Goal: Use online tool/utility: Utilize a website feature to perform a specific function

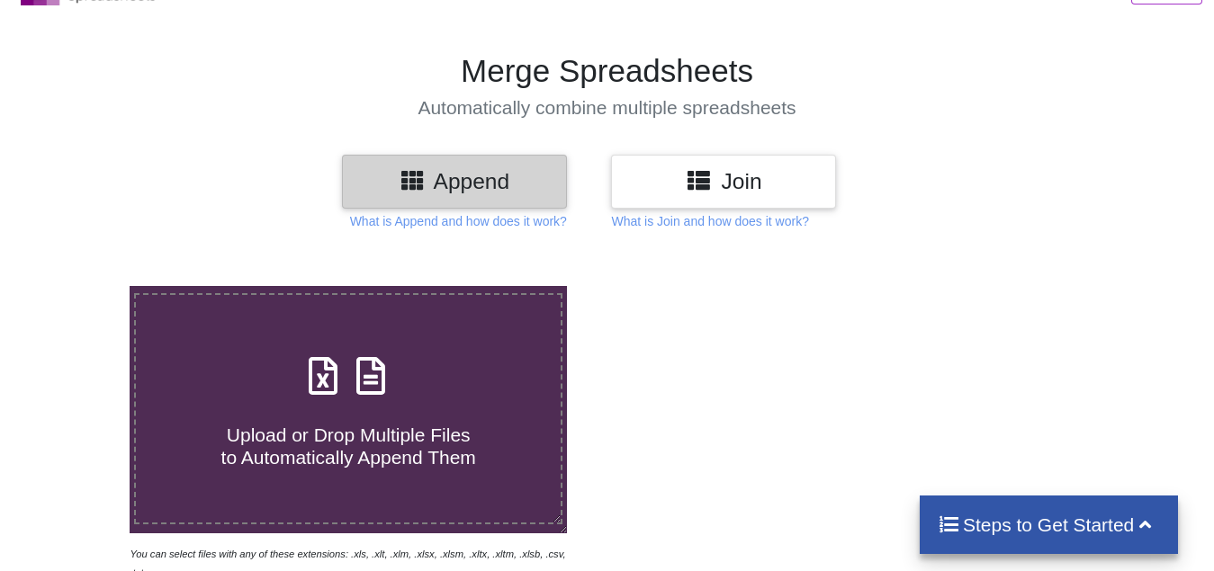
scroll to position [180, 0]
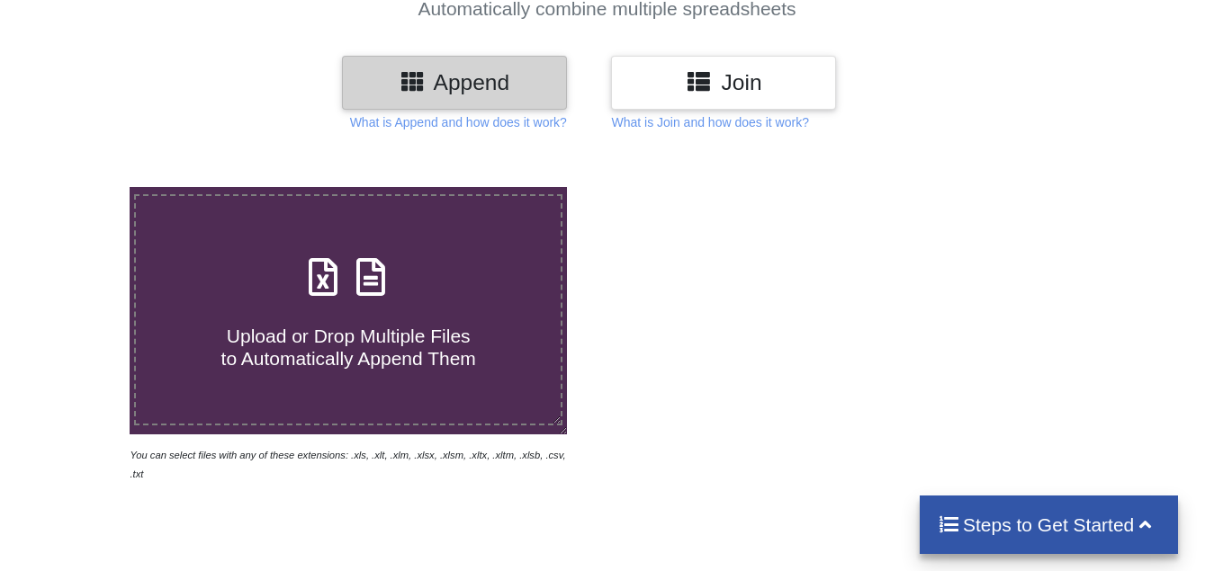
click at [351, 332] on span "Upload or Drop Multiple Files to Automatically Append Them" at bounding box center [348, 347] width 255 height 43
click at [81, 187] on input "Upload or Drop Multiple Files to Automatically Append Them" at bounding box center [81, 187] width 0 height 0
type input "C:\fakepath\Copy - 13, Technical Analysis Scanner(1).xlsx"
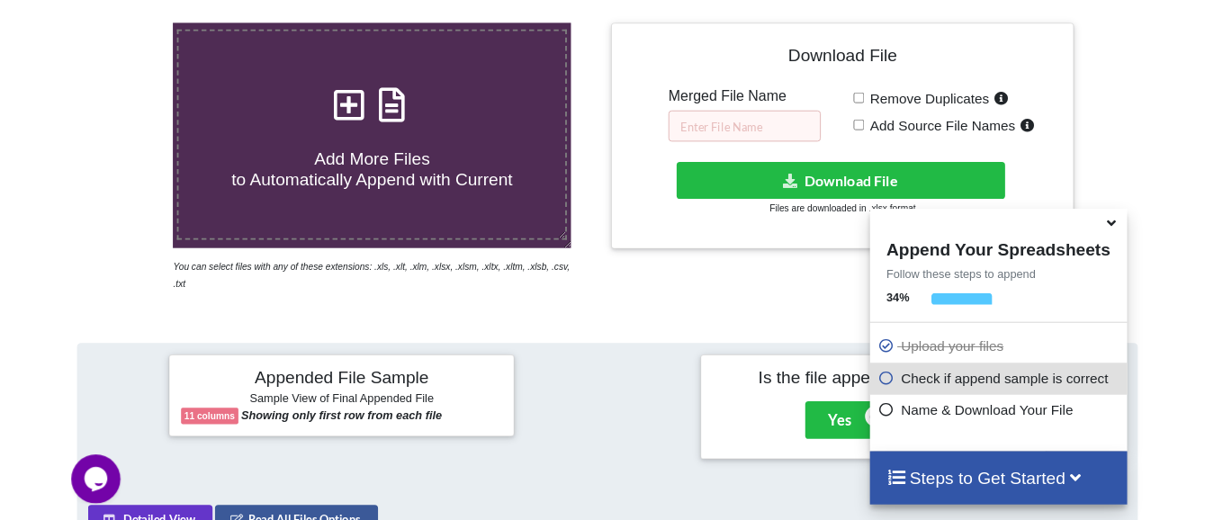
scroll to position [339, 0]
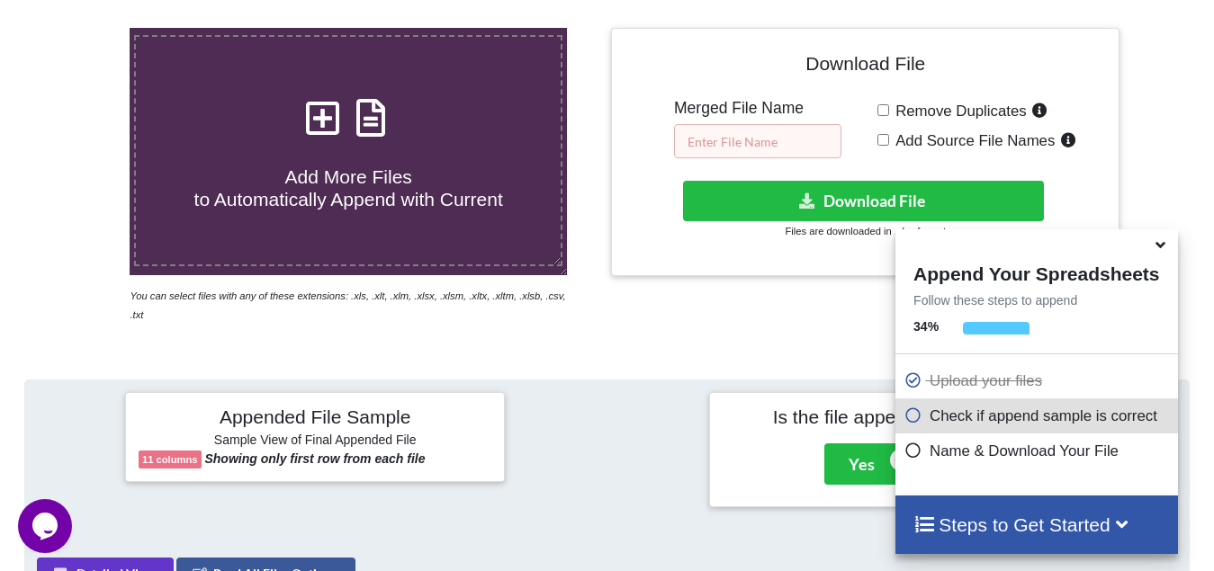
click at [743, 142] on input "text" at bounding box center [757, 141] width 167 height 34
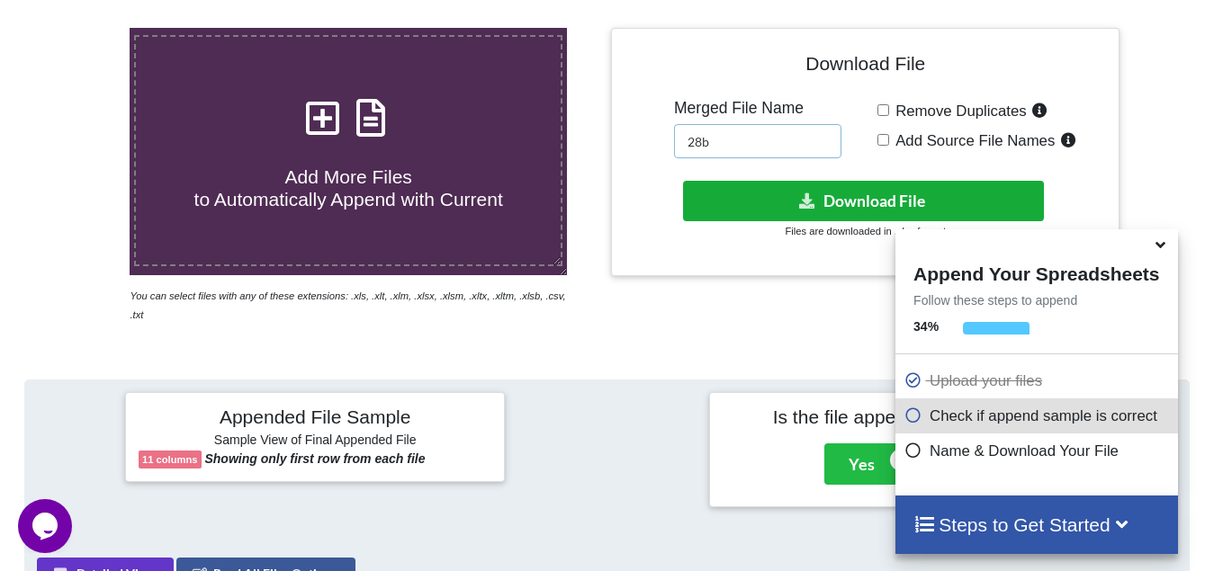
type input "28b"
click at [829, 195] on button "Download File" at bounding box center [863, 201] width 361 height 40
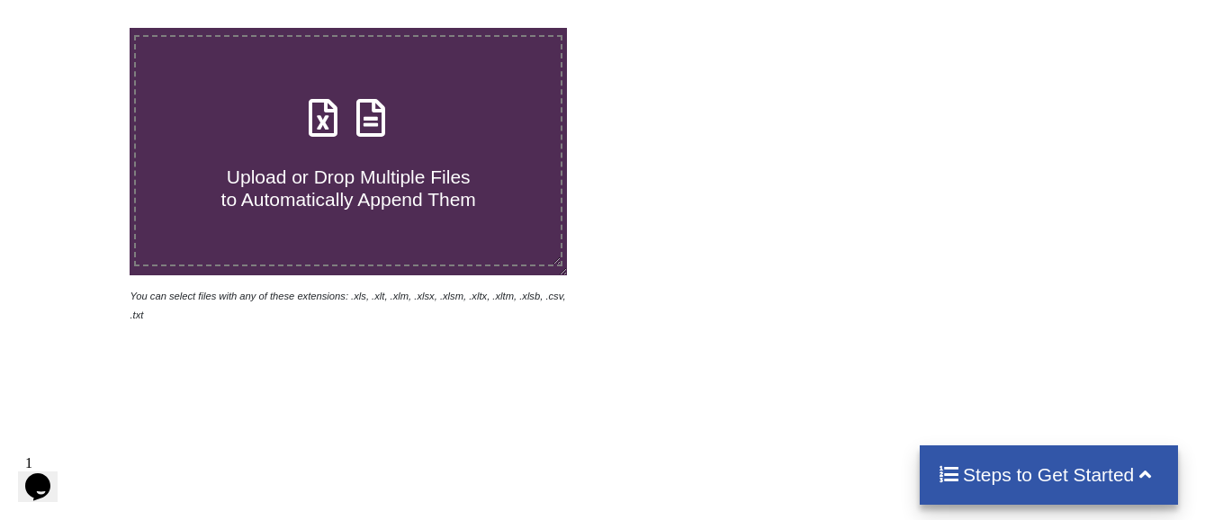
click at [354, 171] on span "Upload or Drop Multiple Files to Automatically Append Them" at bounding box center [348, 187] width 255 height 43
click at [81, 28] on input "Upload or Drop Multiple Files to Automatically Append Them" at bounding box center [81, 28] width 0 height 0
type input "C:\fakepath\entry 1 HR BRK, Technical Analysis Scanner-13 28.xlsx"
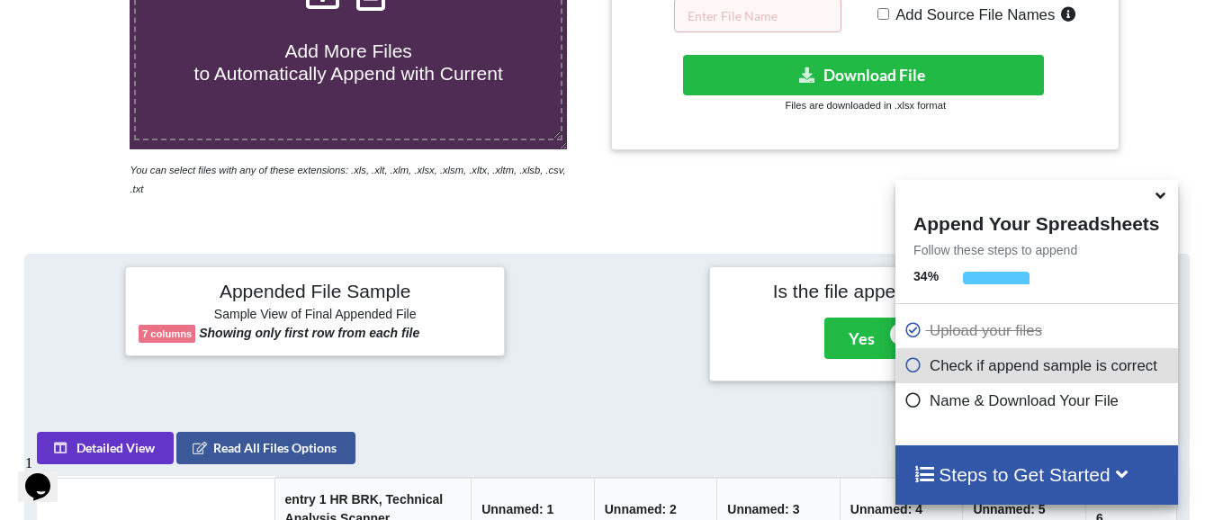
scroll to position [249, 0]
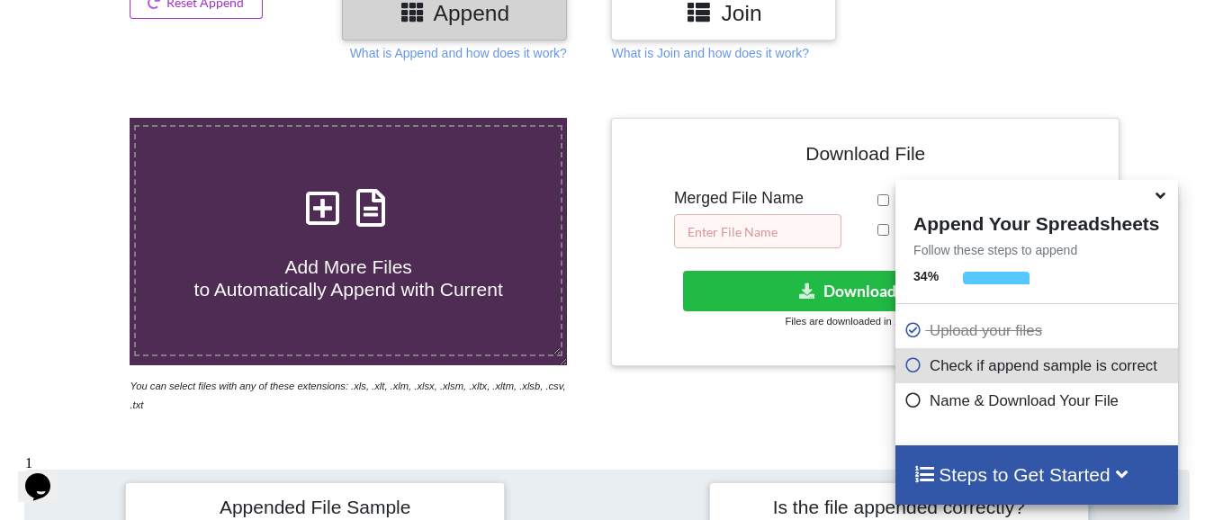
click at [752, 227] on input "text" at bounding box center [757, 231] width 167 height 34
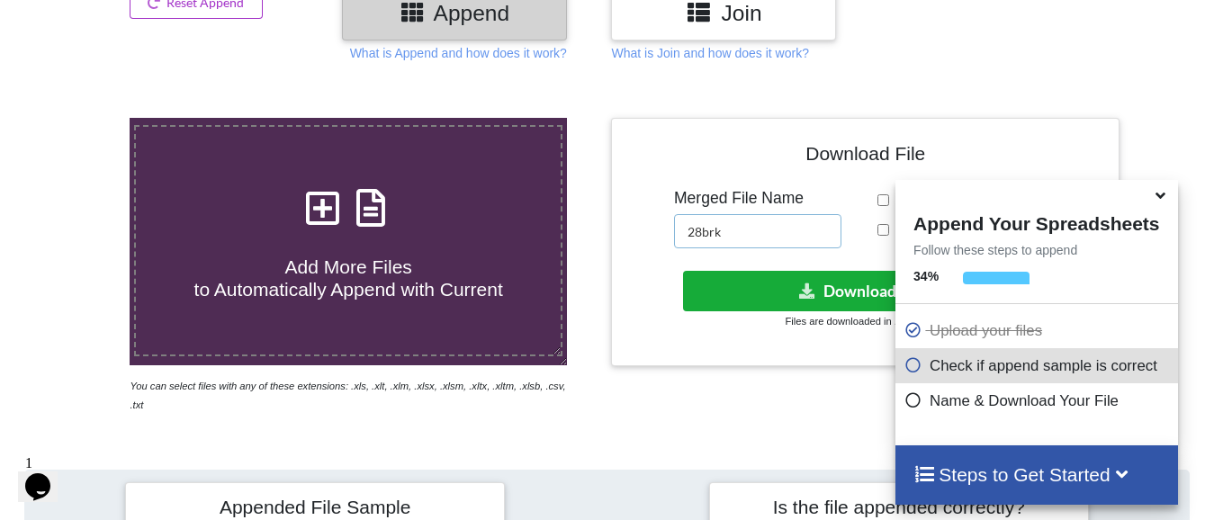
type input "28brk"
click at [756, 288] on button "Download File" at bounding box center [863, 291] width 361 height 40
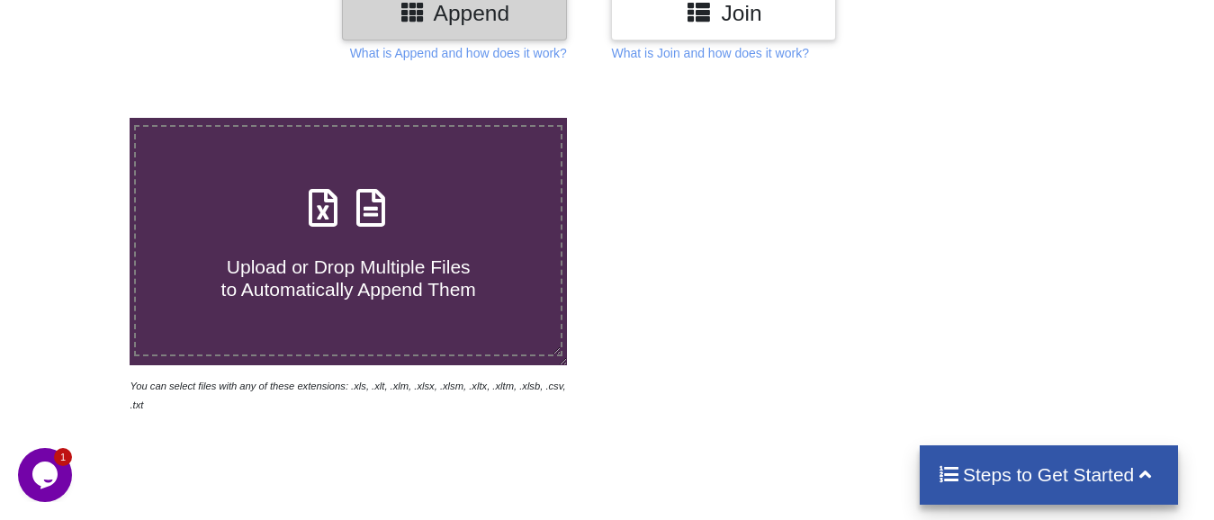
click at [331, 280] on span "Upload or Drop Multiple Files to Automatically Append Them" at bounding box center [348, 277] width 255 height 43
click at [81, 118] on input "Upload or Drop Multiple Files to Automatically Append Them" at bounding box center [81, 118] width 0 height 0
type input "C:\fakepath\4 days Ins brk ot, Technical Analysis Scanner.xlsx"
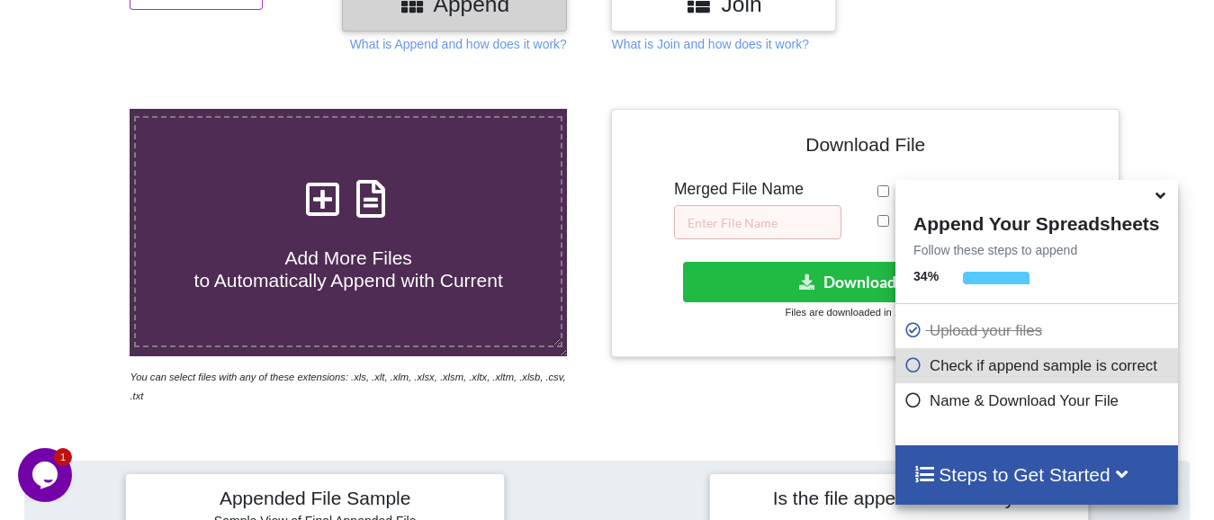
scroll to position [249, 0]
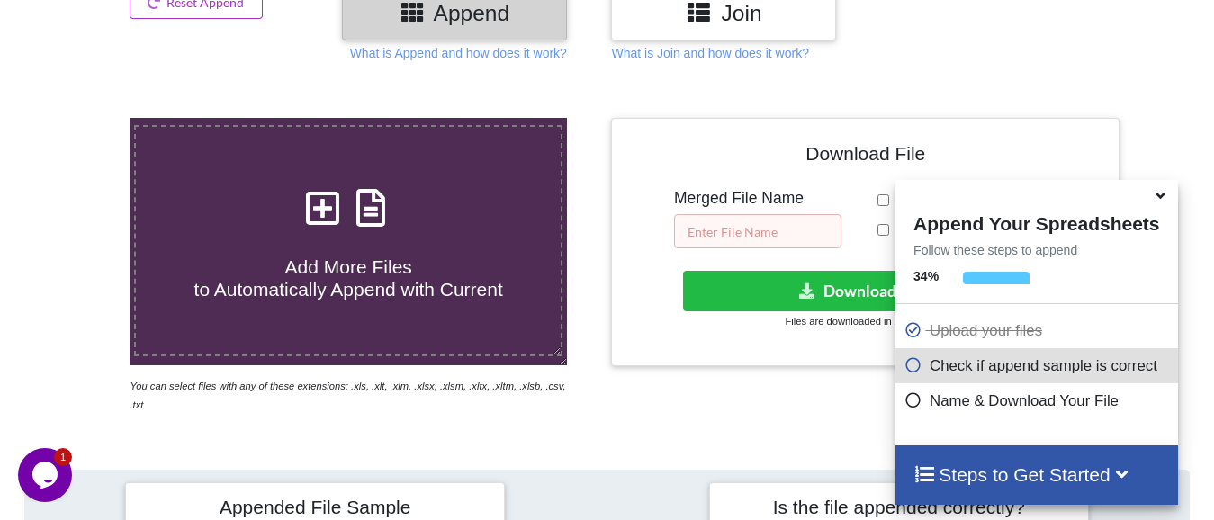
click at [720, 231] on input "text" at bounding box center [757, 231] width 167 height 34
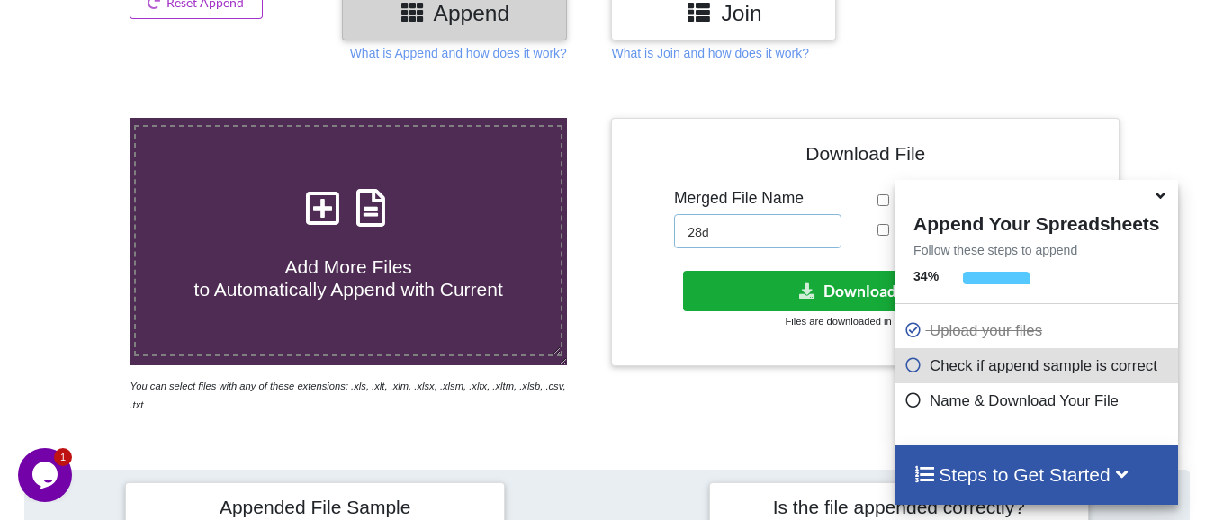
type input "28d"
click at [810, 282] on button "Download File" at bounding box center [863, 291] width 361 height 40
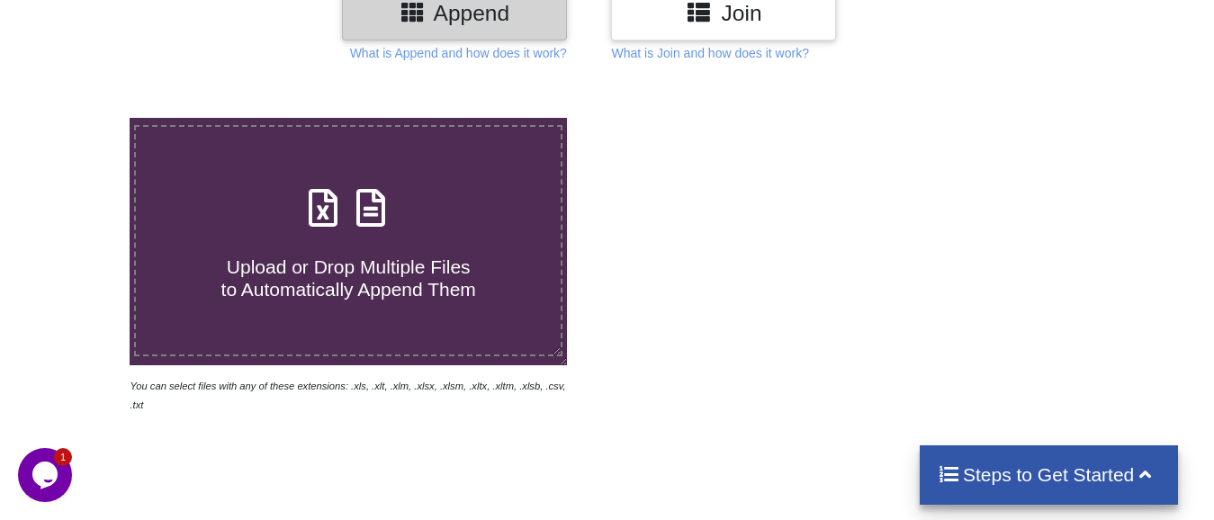
click at [333, 273] on span "Upload or Drop Multiple Files to Automatically Append Them" at bounding box center [348, 277] width 255 height 43
click at [81, 118] on input "Upload or Drop Multiple Files to Automatically Append Them" at bounding box center [81, 118] width 0 height 0
type input "C:\fakepath\10 low from high for 15 mins price action, Technical Analysis Scann…"
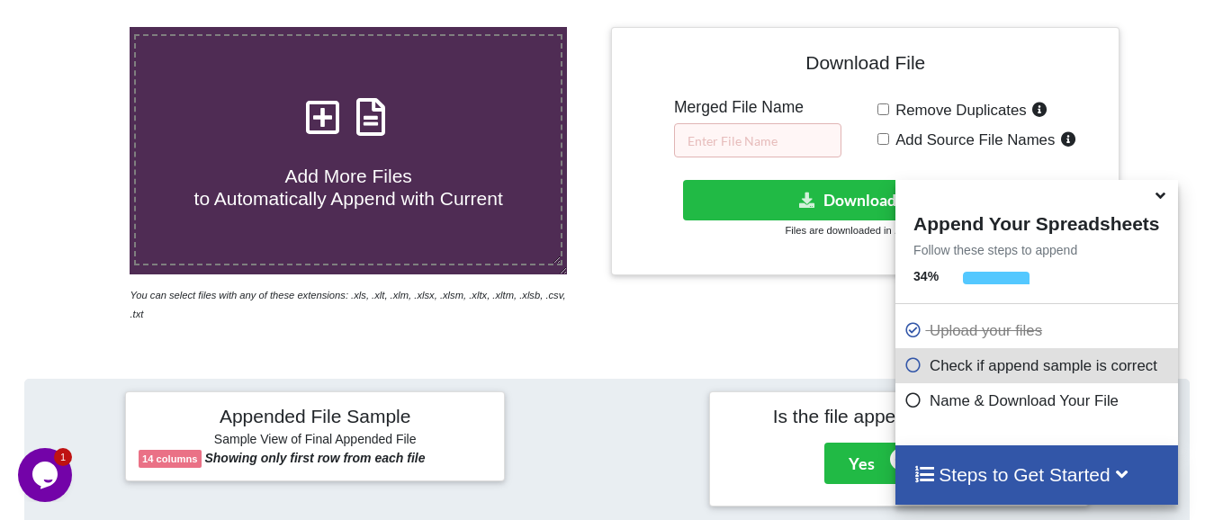
scroll to position [339, 0]
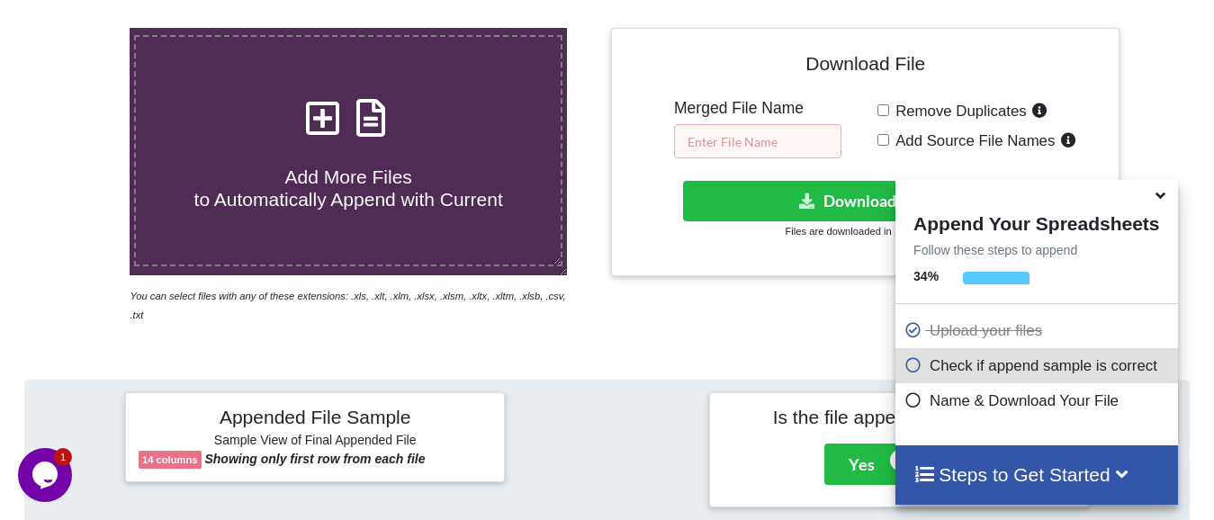
click at [766, 150] on input "text" at bounding box center [757, 141] width 167 height 34
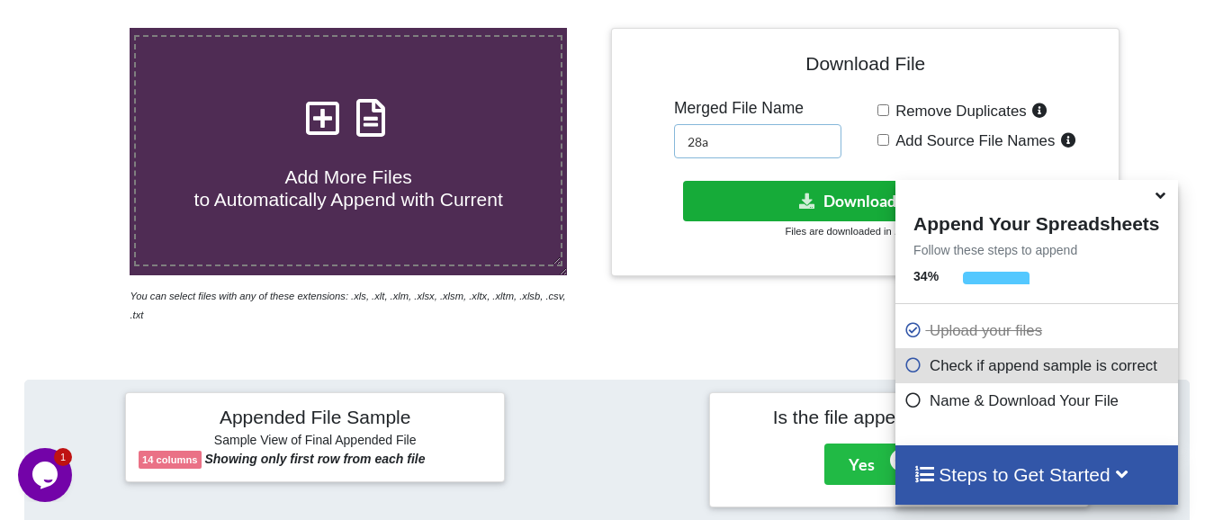
type input "28a"
click at [793, 204] on button "Download File" at bounding box center [863, 201] width 361 height 40
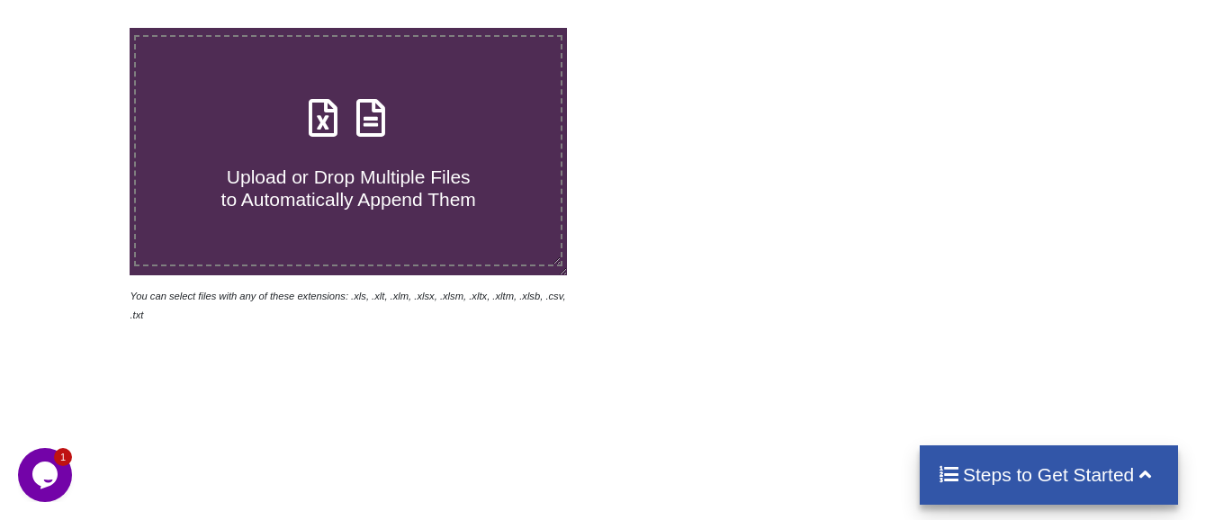
click at [244, 195] on span "Upload or Drop Multiple Files to Automatically Append Them" at bounding box center [348, 187] width 255 height 43
click at [81, 28] on input "Upload or Drop Multiple Files to Automatically Append Them" at bounding box center [81, 28] width 0 height 0
type input "C:\fakepath\Copy - 13, Technical Analysis Scanner(1).xlsx"
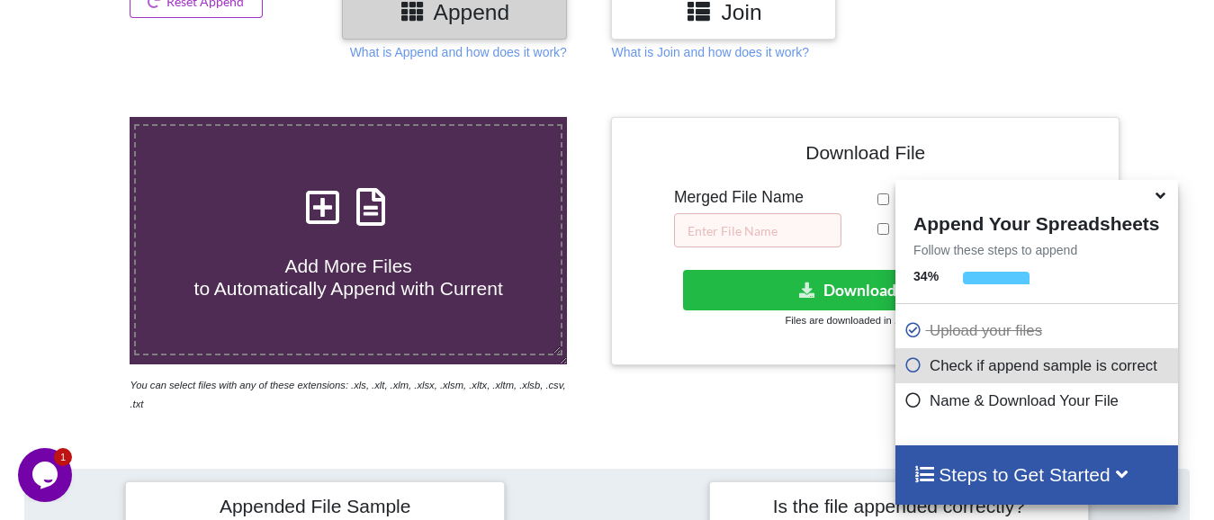
scroll to position [249, 0]
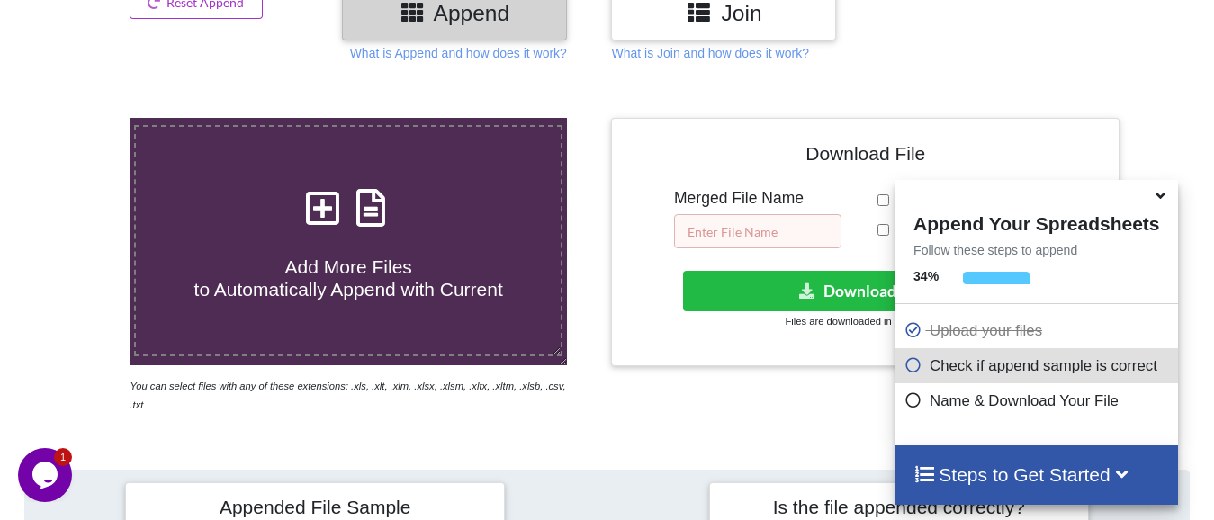
click at [776, 229] on input "text" at bounding box center [757, 231] width 167 height 34
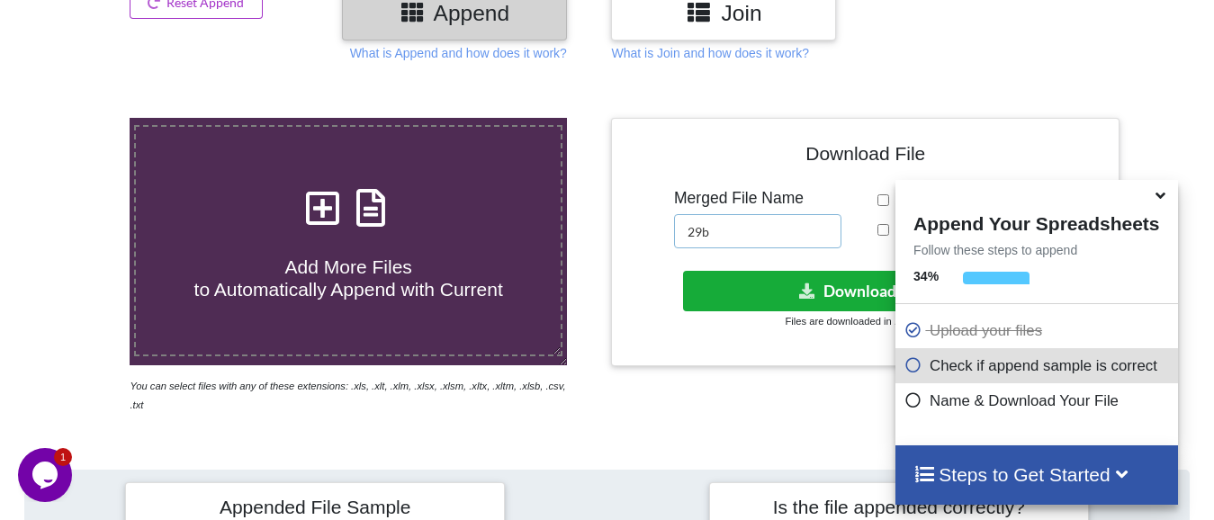
type input "29b"
click at [820, 294] on button "Download File" at bounding box center [863, 291] width 361 height 40
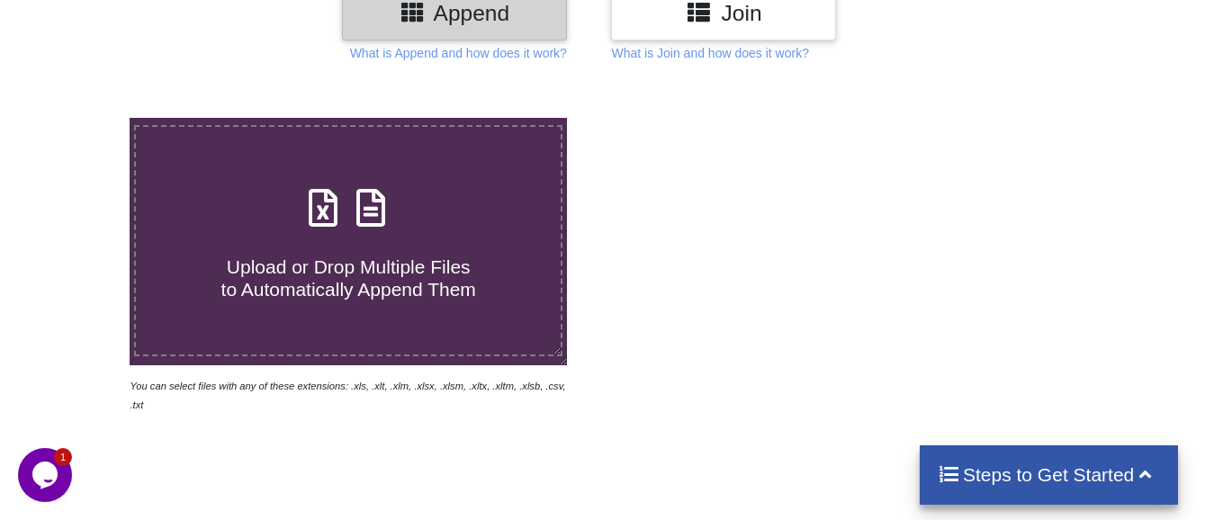
click at [354, 270] on span "Upload or Drop Multiple Files to Automatically Append Them" at bounding box center [348, 277] width 255 height 43
click at [81, 118] on input "Upload or Drop Multiple Files to Automatically Append Them" at bounding box center [81, 118] width 0 height 0
type input "C:\fakepath\entry 1 HR BRK, Technical Analysis Scanner-13 42.xlsx"
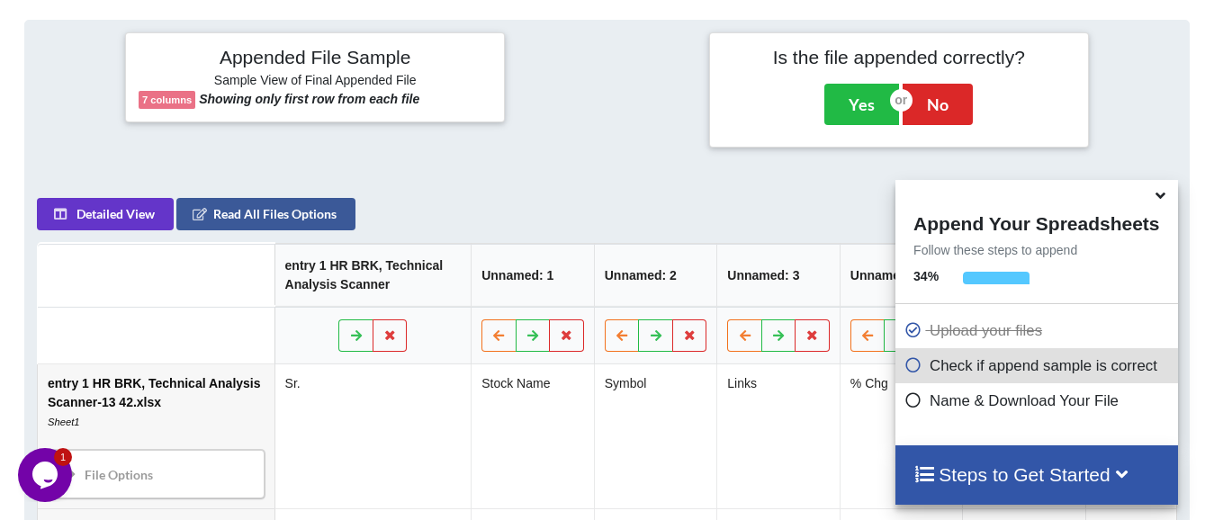
scroll to position [429, 0]
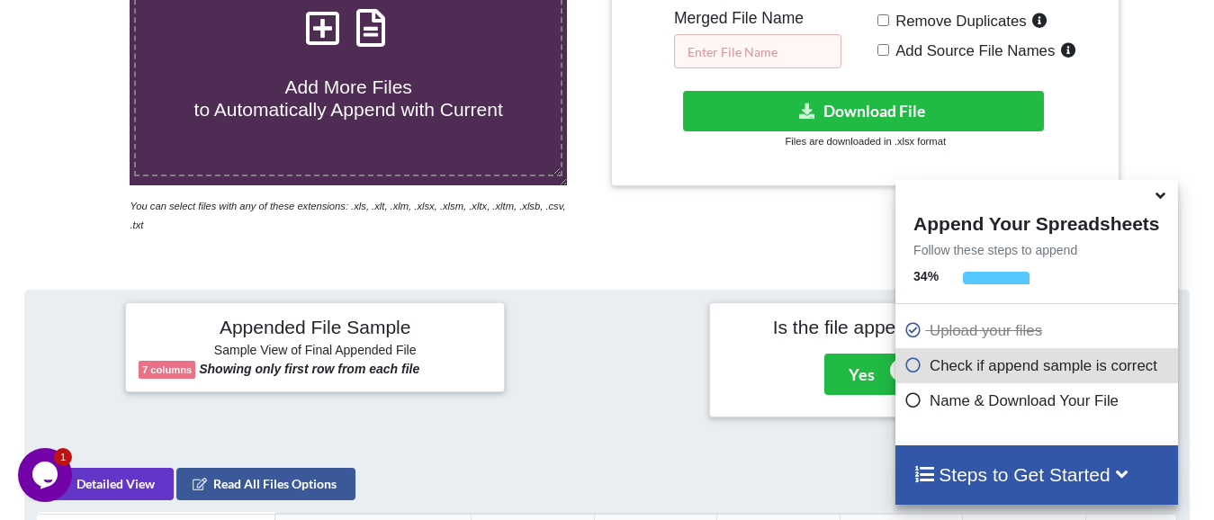
click at [757, 60] on input "text" at bounding box center [757, 51] width 167 height 34
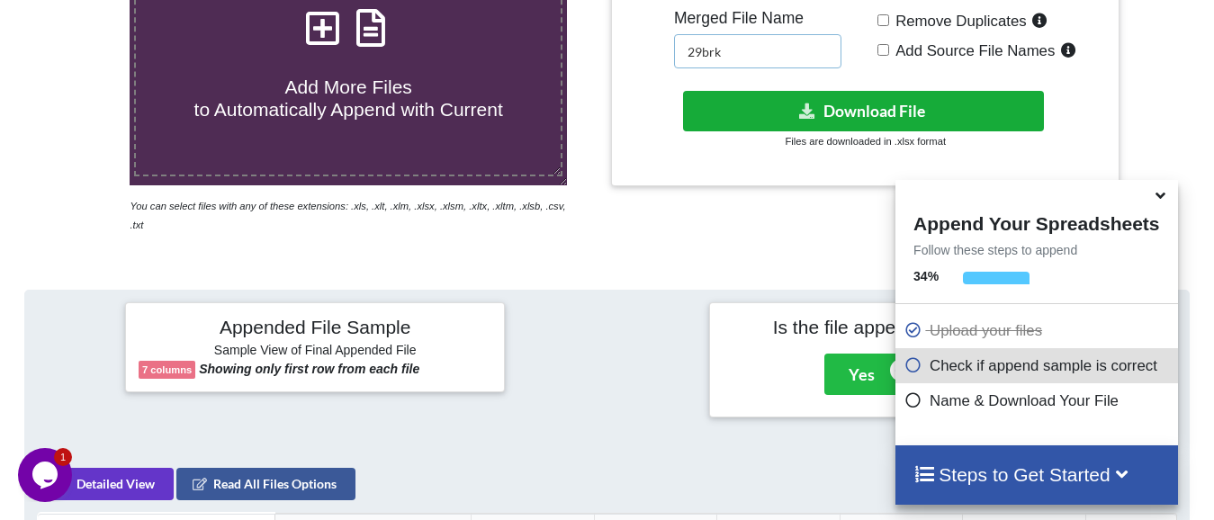
type input "29brk"
click at [791, 112] on button "Download File" at bounding box center [863, 111] width 361 height 40
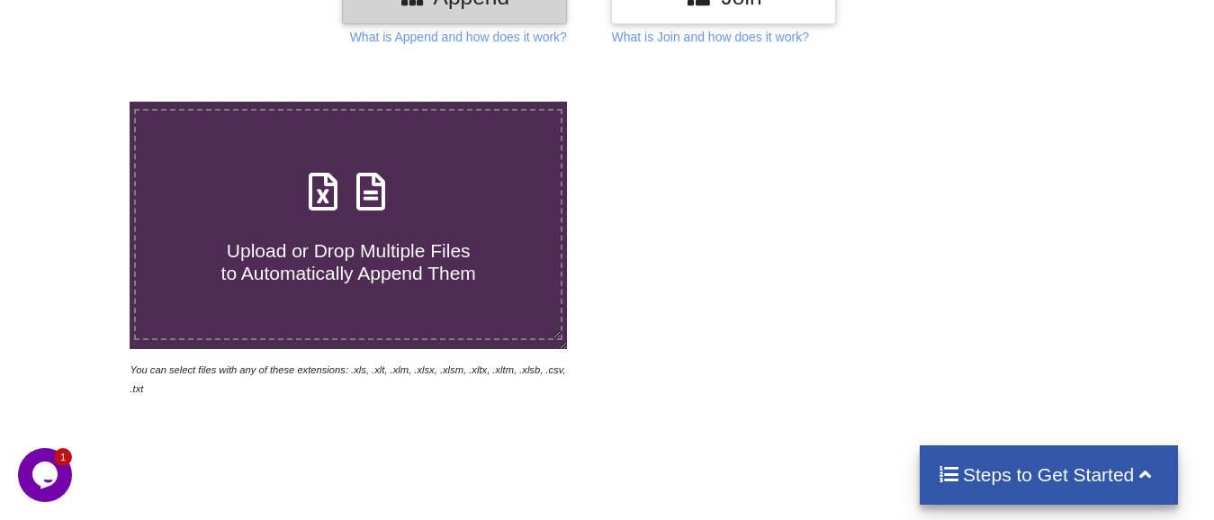
scroll to position [249, 0]
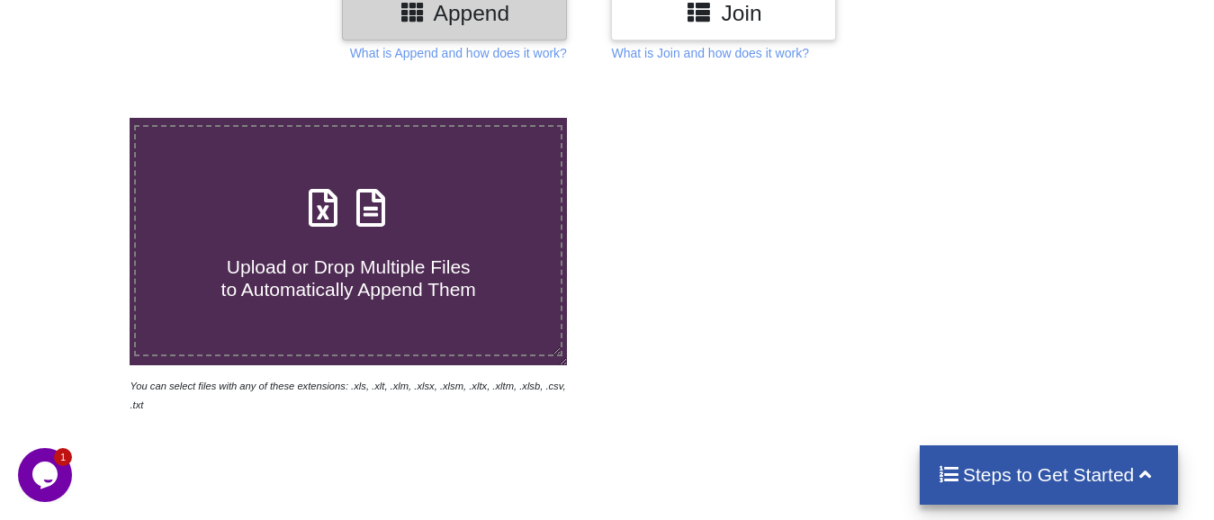
click at [295, 237] on h4 "Upload or Drop Multiple Files to Automatically Append Them" at bounding box center [348, 267] width 425 height 68
click at [81, 118] on input "Upload or Drop Multiple Files to Automatically Append Them" at bounding box center [81, 118] width 0 height 0
type input "C:\fakepath\3 days Ins break, Technical Analysis Scanner.xlsx"
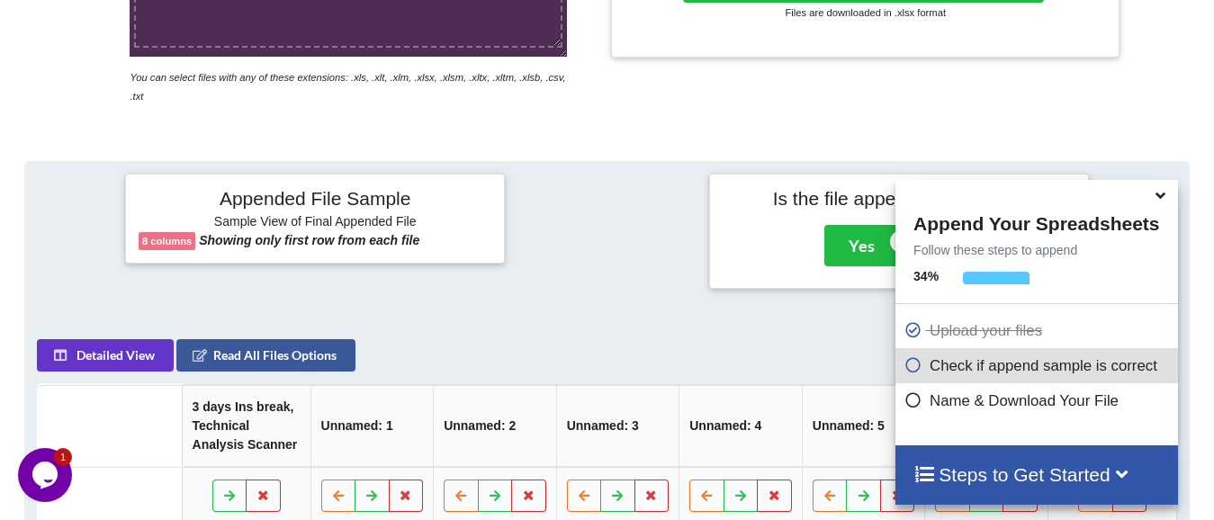
scroll to position [339, 0]
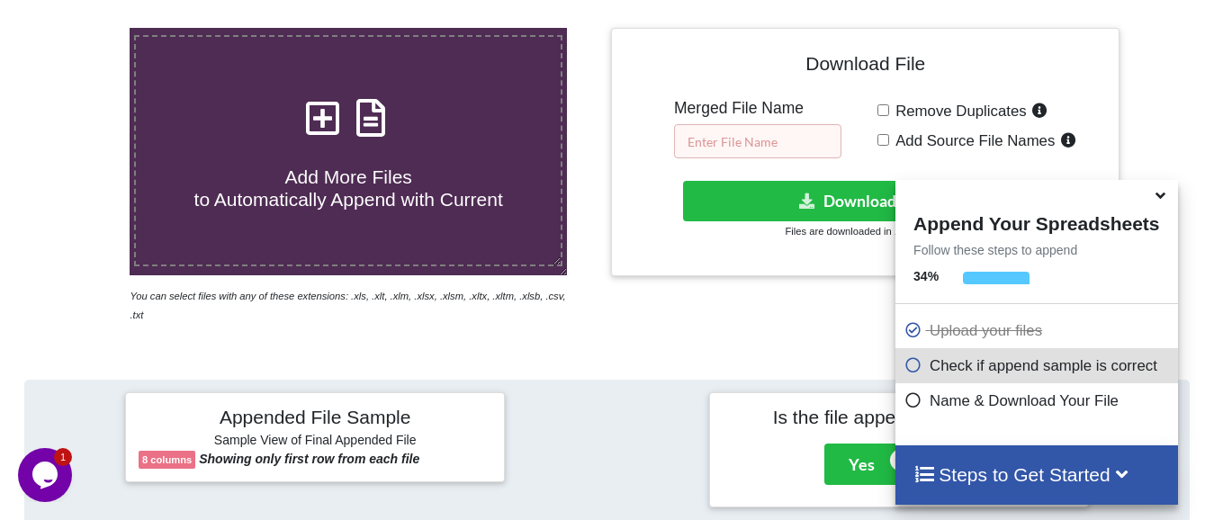
click at [757, 144] on input "text" at bounding box center [757, 141] width 167 height 34
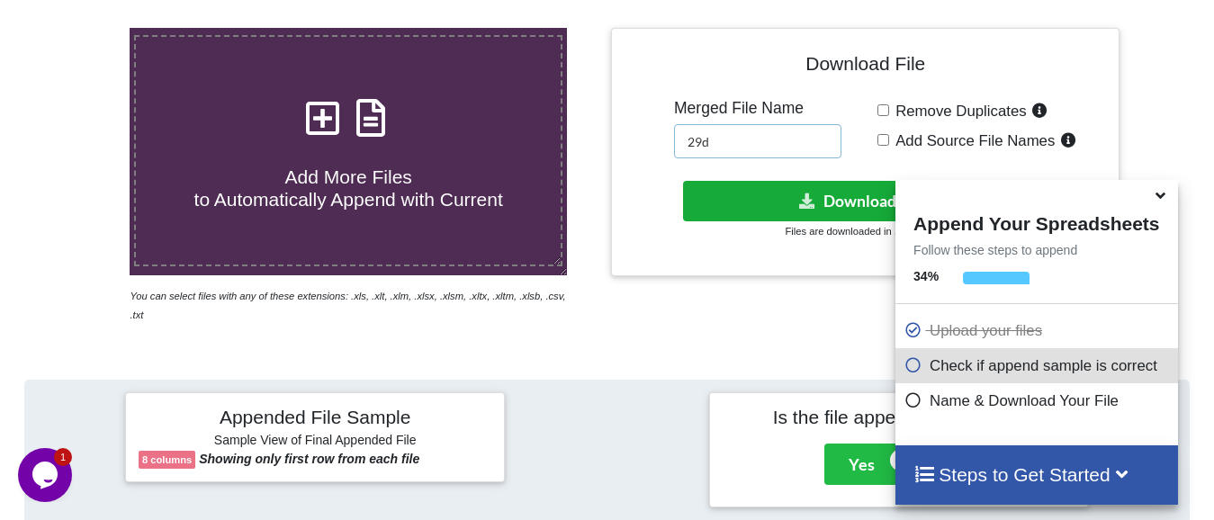
type input "29d"
click at [792, 196] on button "Download File" at bounding box center [863, 201] width 361 height 40
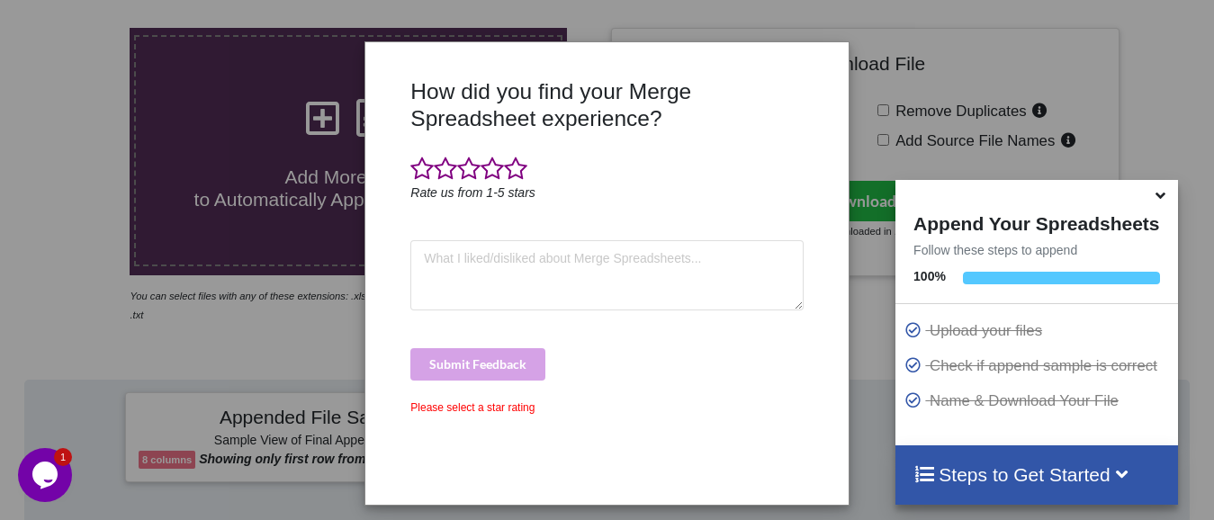
click at [230, 110] on div "How did you find your Merge Spreadsheet experience? Rate us from 1-5 stars Subm…" at bounding box center [607, 260] width 1214 height 520
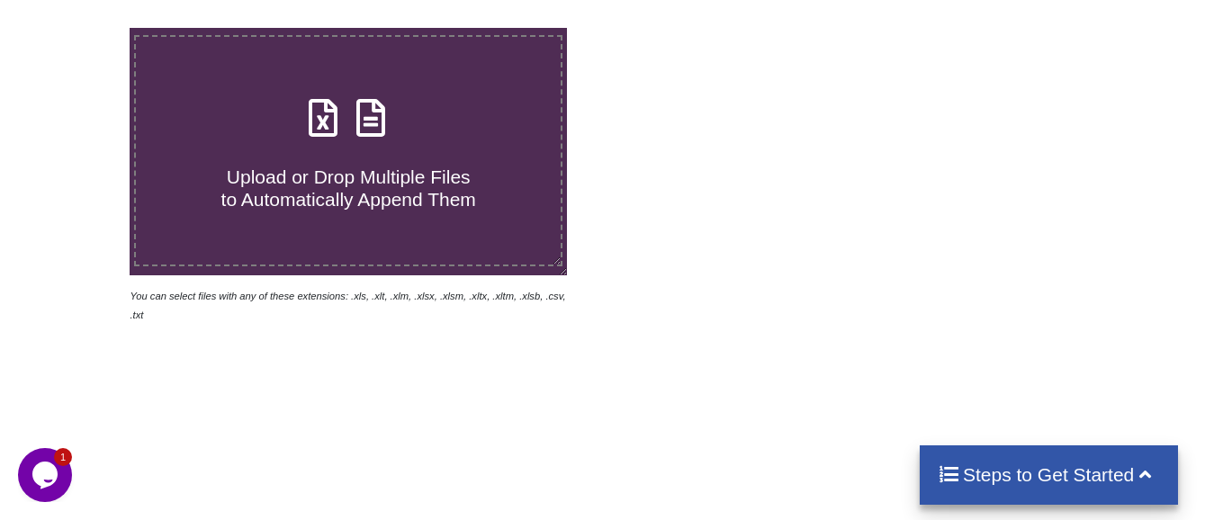
click at [271, 171] on span "Upload or Drop Multiple Files to Automatically Append Them" at bounding box center [348, 187] width 255 height 43
click at [81, 28] on input "Upload or Drop Multiple Files to Automatically Append Them" at bounding box center [81, 28] width 0 height 0
type input "C:\fakepath\10 low from high for 15 mins price action, Technical Analysis Scann…"
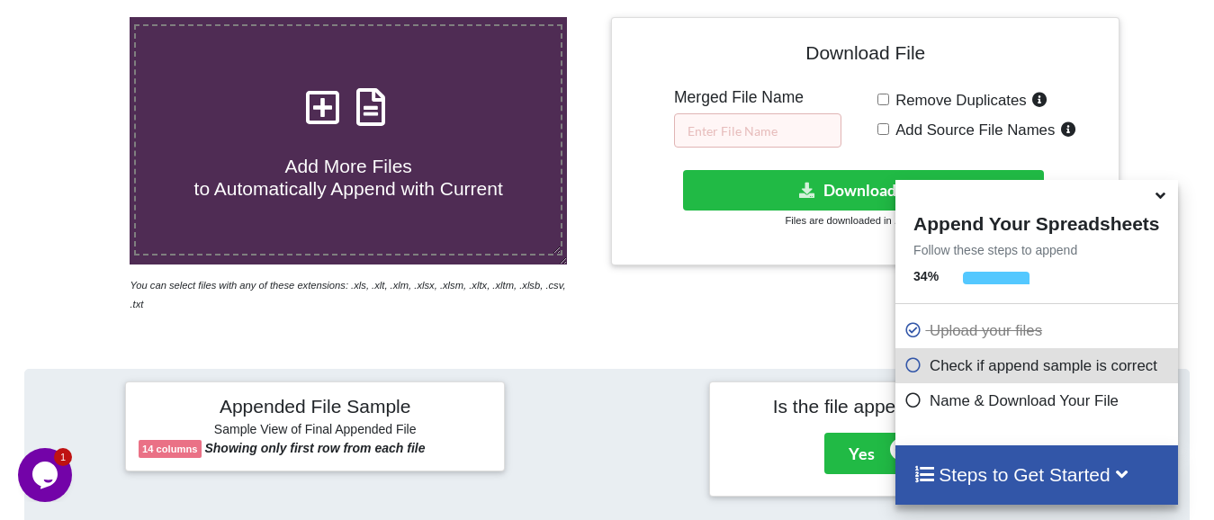
scroll to position [339, 0]
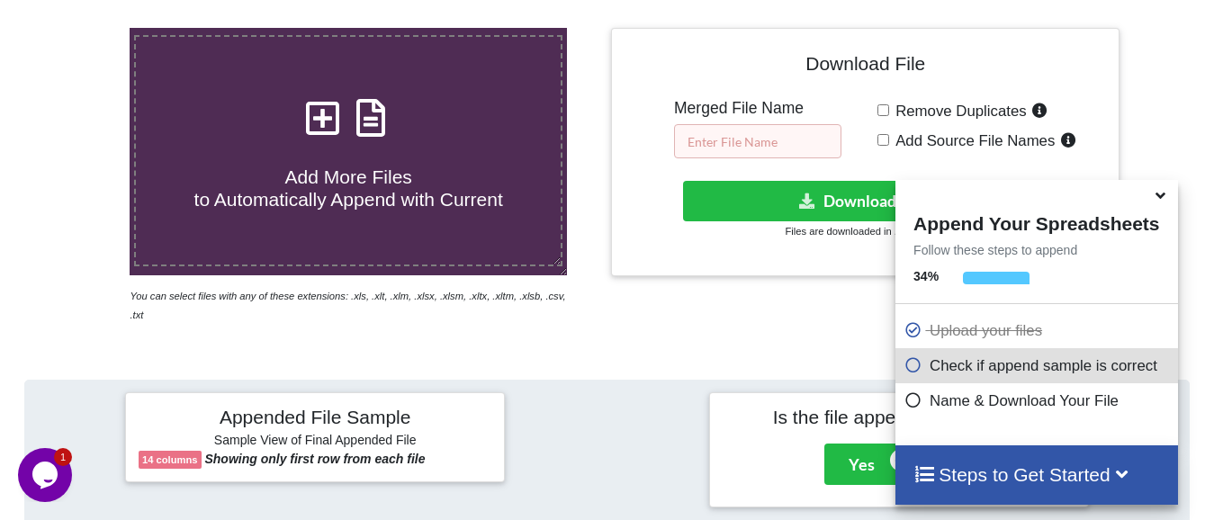
click at [774, 127] on input "text" at bounding box center [757, 141] width 167 height 34
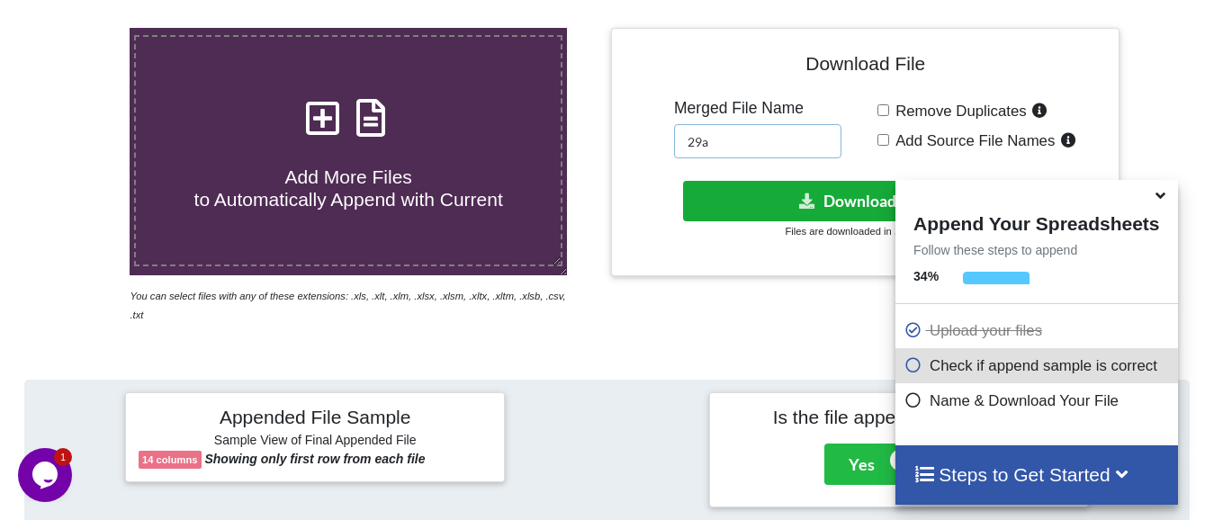
type input "29a"
click at [870, 195] on button "Download File" at bounding box center [863, 201] width 361 height 40
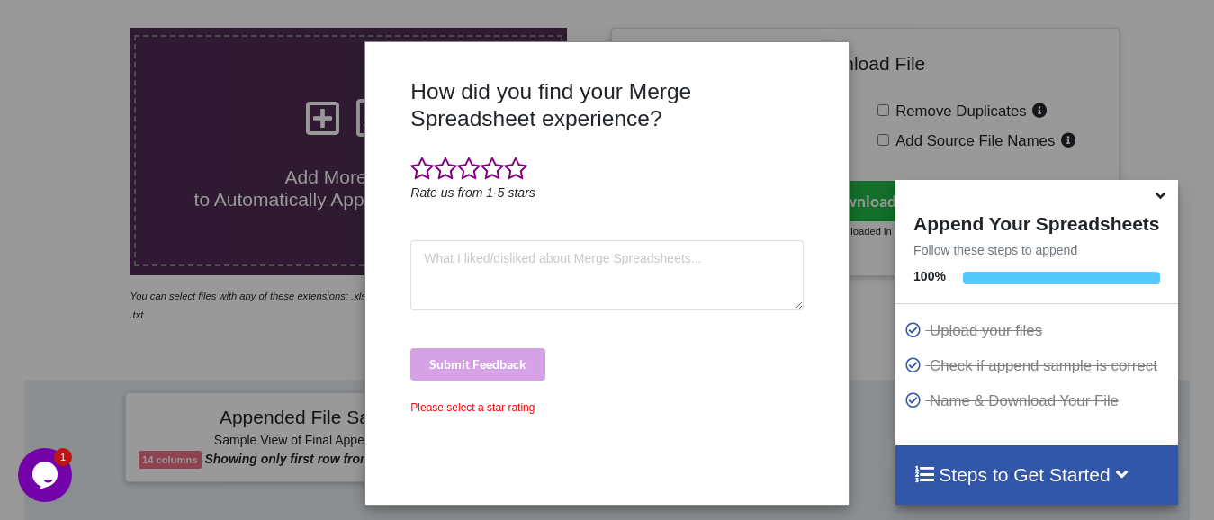
click at [36, 224] on div "How did you find your Merge Spreadsheet experience? Rate us from 1-5 stars Subm…" at bounding box center [607, 260] width 1214 height 520
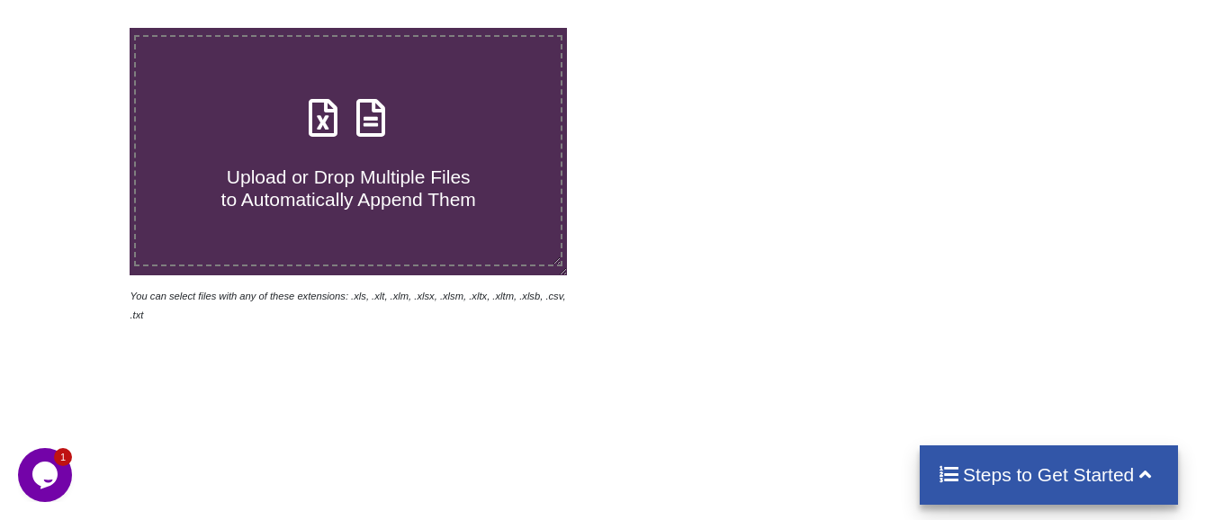
click at [257, 157] on h4 "Upload or Drop Multiple Files to Automatically Append Them" at bounding box center [348, 177] width 425 height 68
click at [81, 28] on input "Upload or Drop Multiple Files to Automatically Append Them" at bounding box center [81, 28] width 0 height 0
type input "C:\fakepath\28a_2.xlsx"
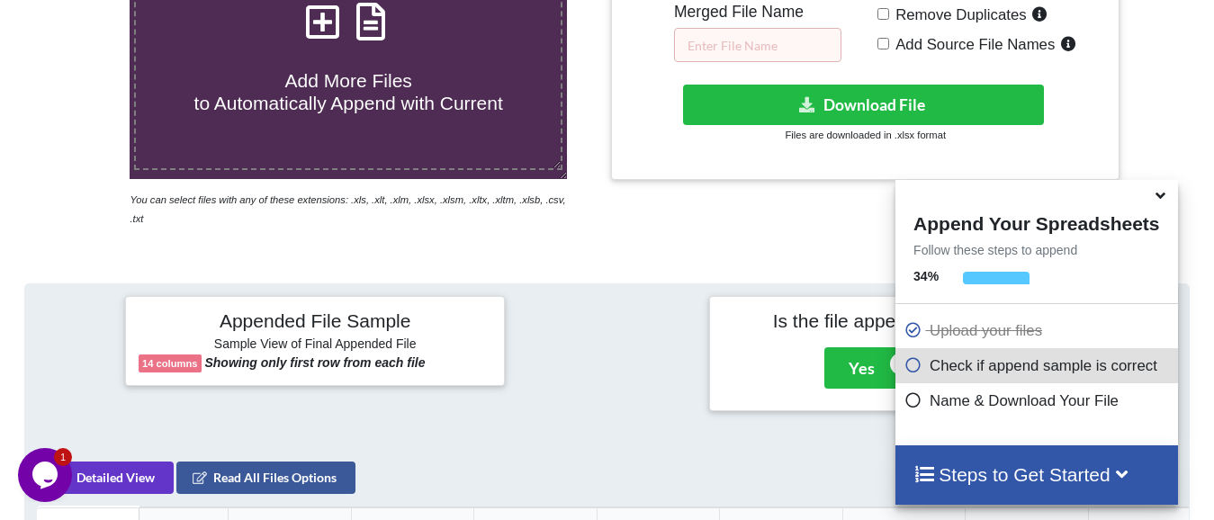
scroll to position [249, 0]
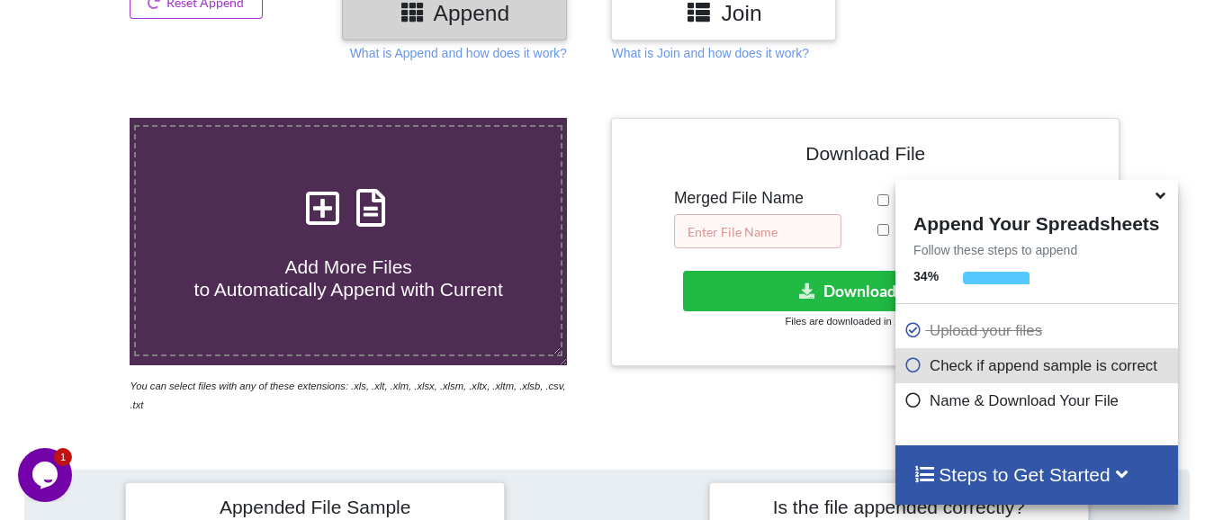
click at [714, 225] on input "text" at bounding box center [757, 231] width 167 height 34
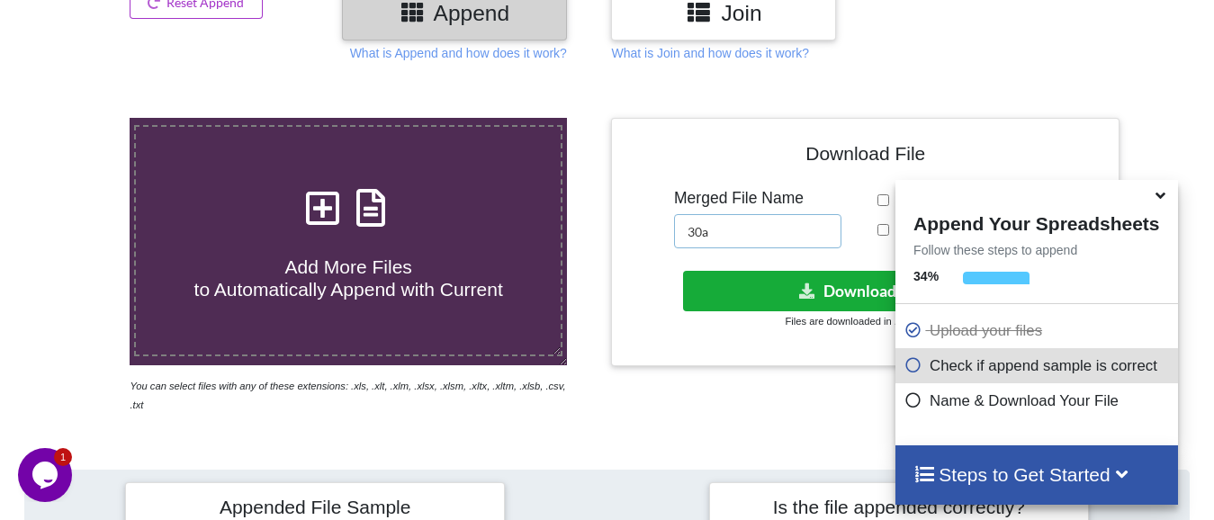
type input "30a"
click at [794, 303] on button "Download File" at bounding box center [863, 291] width 361 height 40
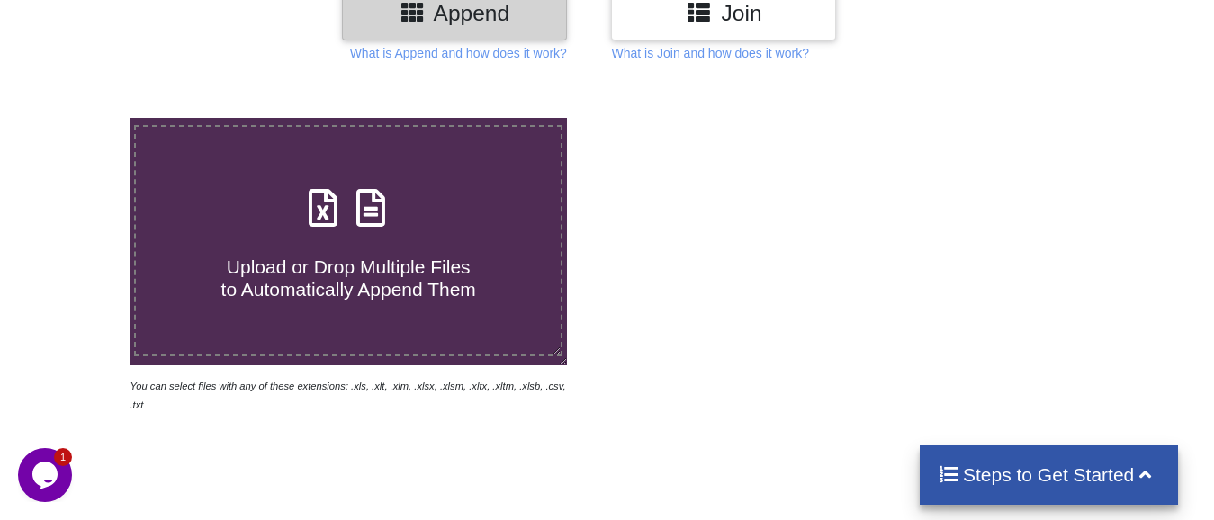
drag, startPoint x: 0, startPoint y: 0, endPoint x: 313, endPoint y: 237, distance: 392.4
click at [313, 237] on div "Upload or Drop Multiple Files to Automatically Append Them" at bounding box center [348, 240] width 425 height 121
click at [81, 118] on input "Upload or Drop Multiple Files to Automatically Append Them" at bounding box center [81, 118] width 0 height 0
type input "C:\fakepath\28b_2.xlsx"
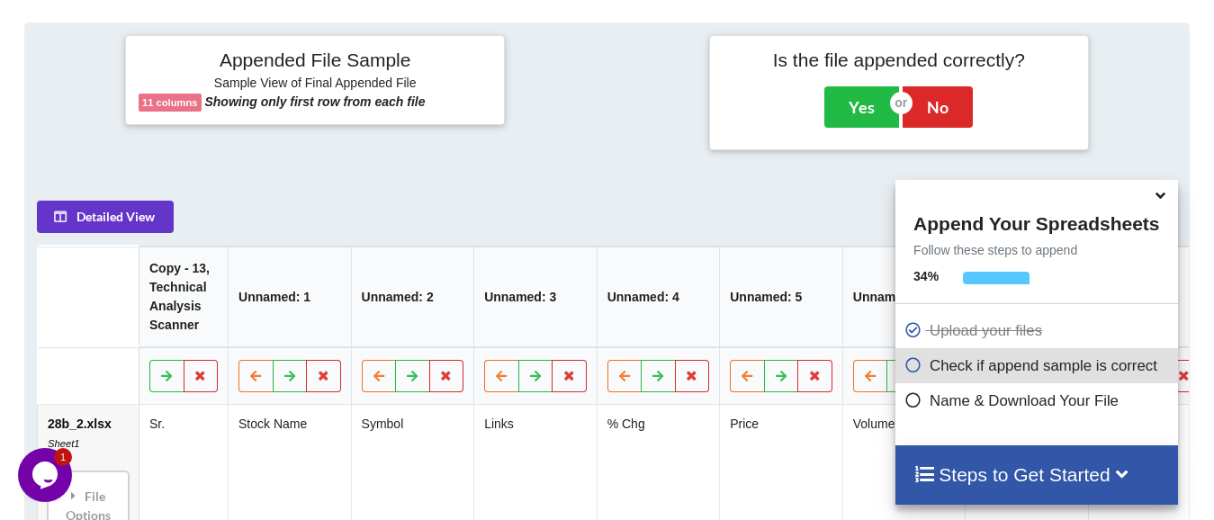
scroll to position [699, 0]
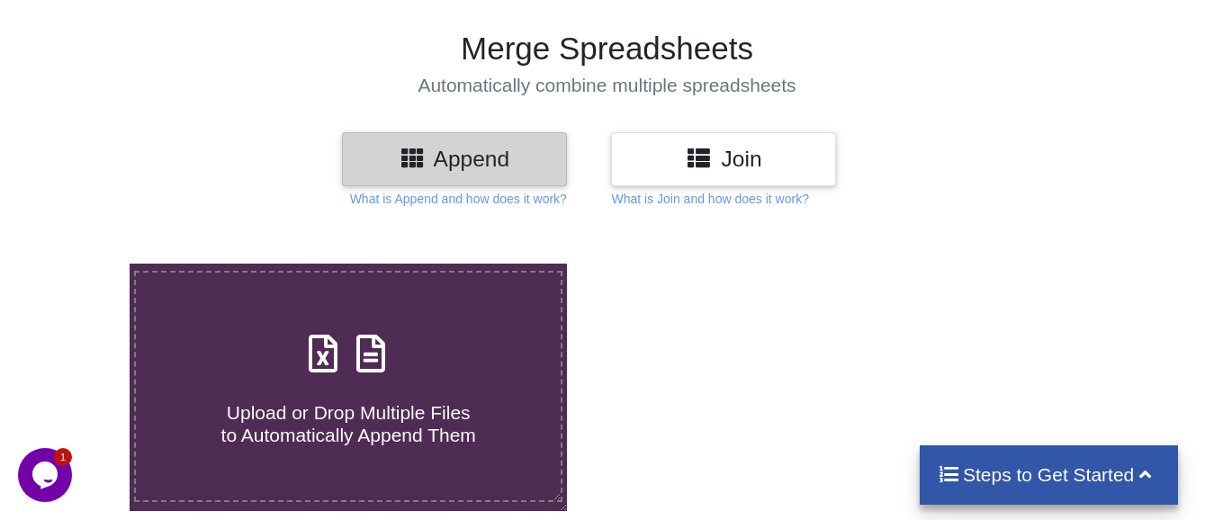
scroll to position [218, 0]
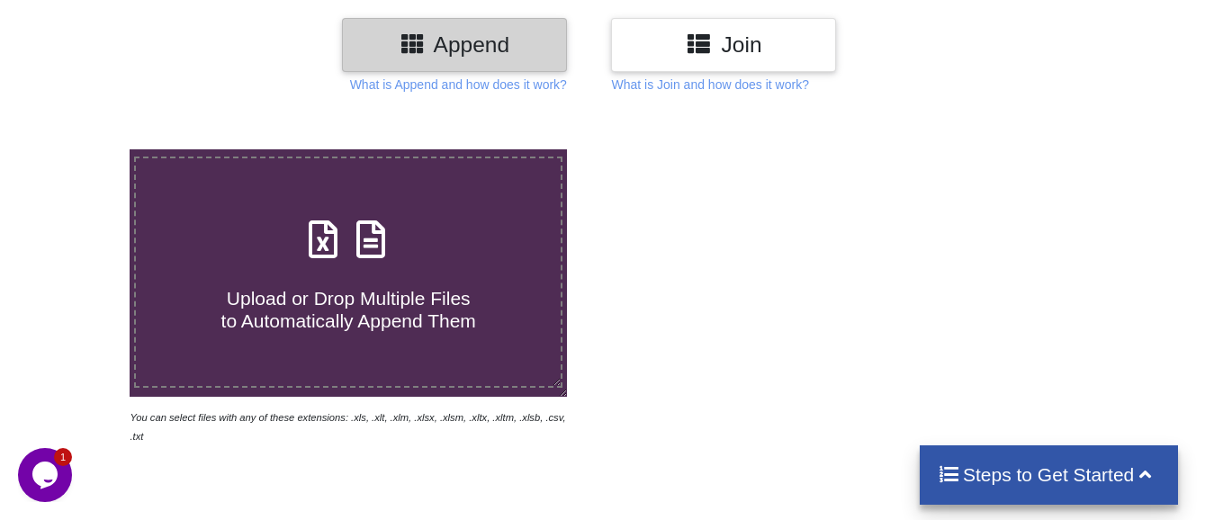
click at [371, 302] on span "Upload or Drop Multiple Files to Automatically Append Them" at bounding box center [348, 309] width 255 height 43
click at [81, 149] on input "Upload or Drop Multiple Files to Automatically Append Them" at bounding box center [81, 149] width 0 height 0
type input "C:\fakepath\28b_2.xlsx"
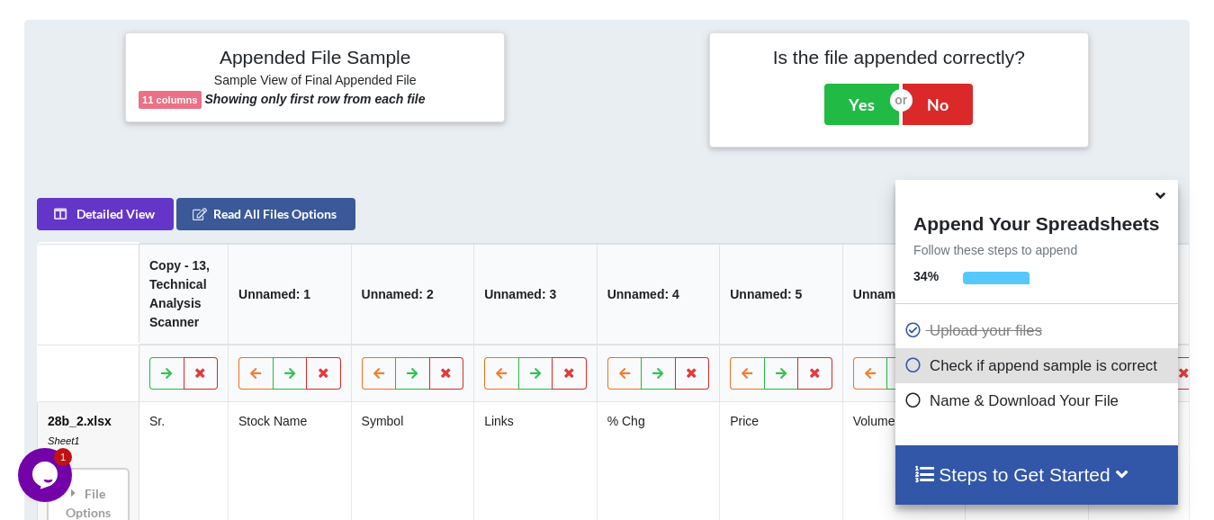
scroll to position [249, 0]
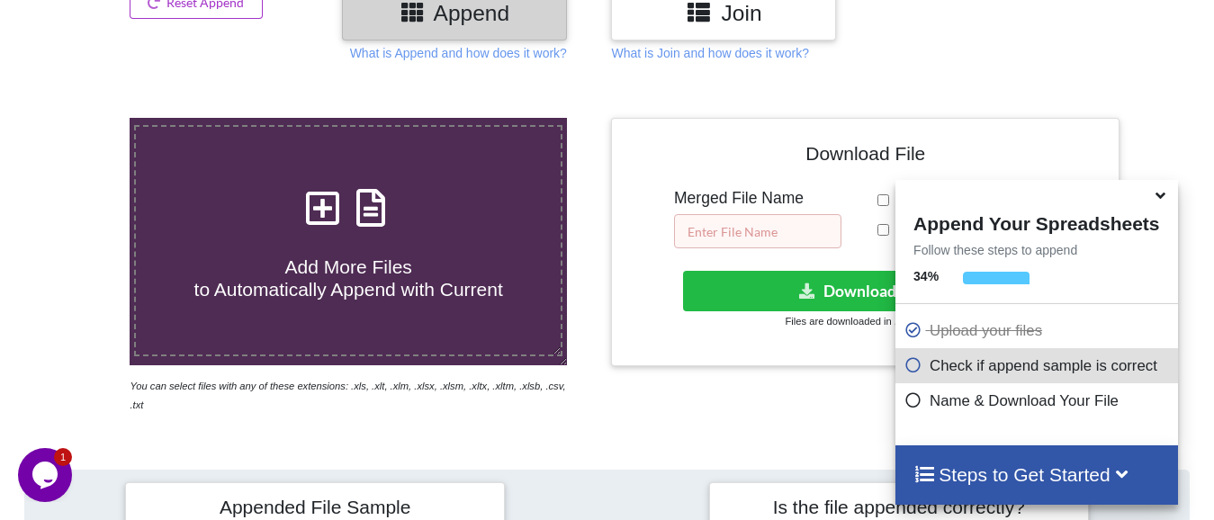
click at [728, 229] on input "text" at bounding box center [757, 231] width 167 height 34
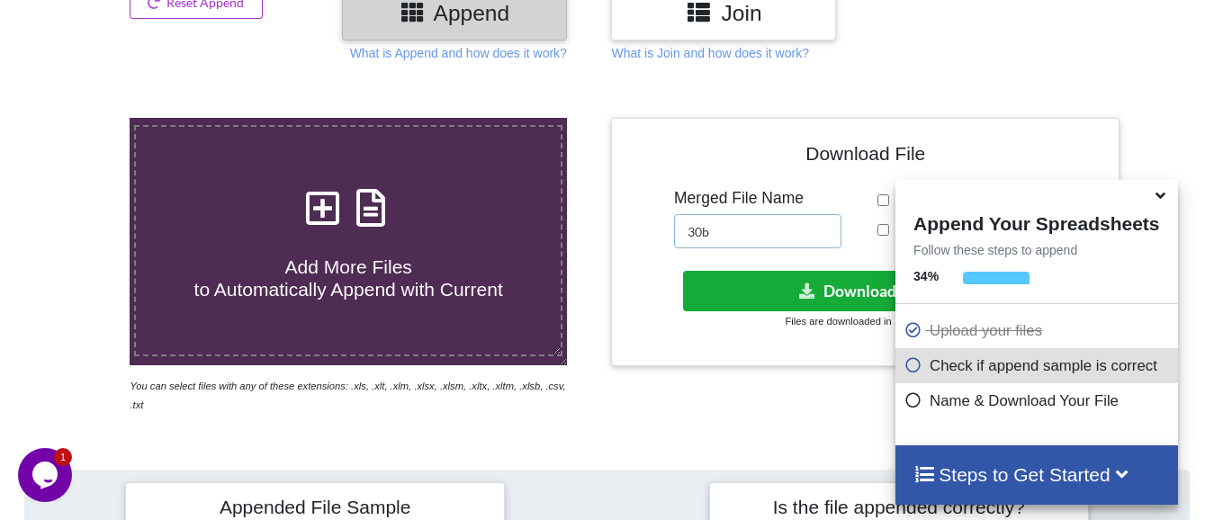
type input "30b"
click at [763, 287] on button "Download File" at bounding box center [863, 291] width 361 height 40
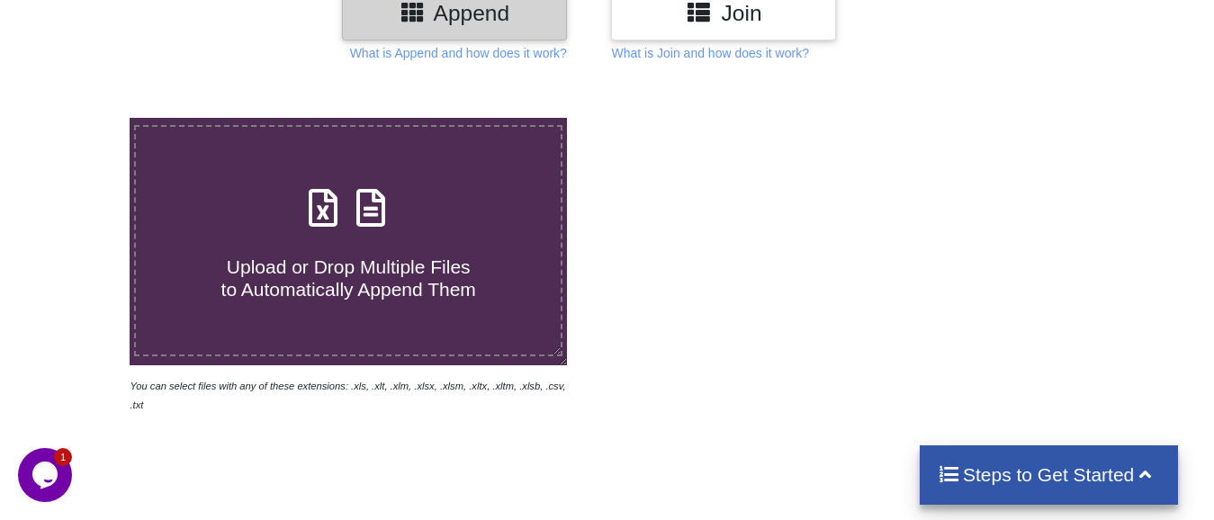
click at [355, 259] on span "Upload or Drop Multiple Files to Automatically Append Them" at bounding box center [348, 277] width 255 height 43
click at [81, 118] on input "Upload or Drop Multiple Files to Automatically Append Them" at bounding box center [81, 118] width 0 height 0
type input "C:\fakepath\28brk.xlsx"
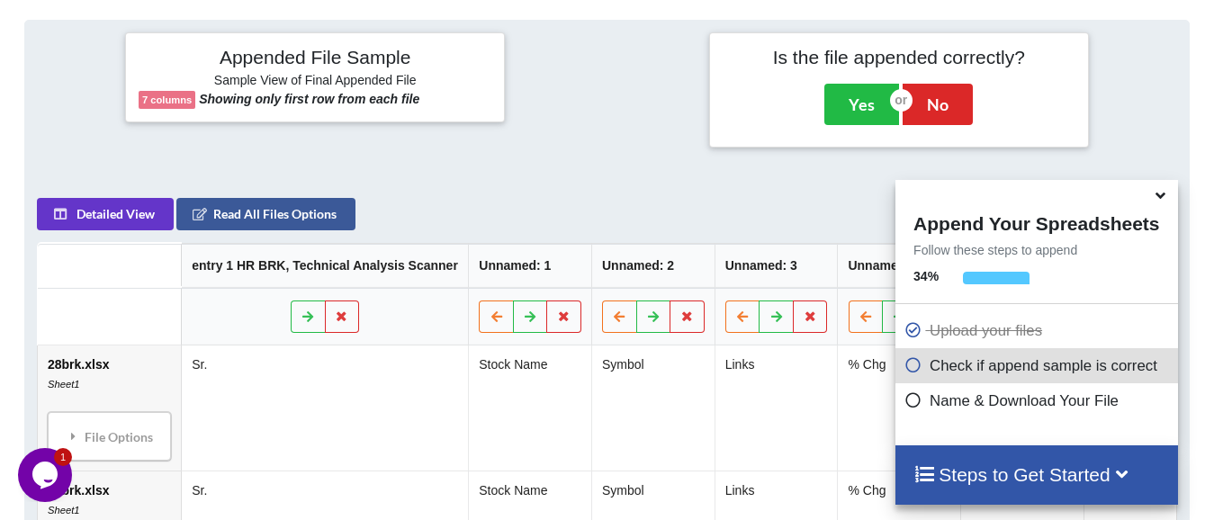
scroll to position [249, 0]
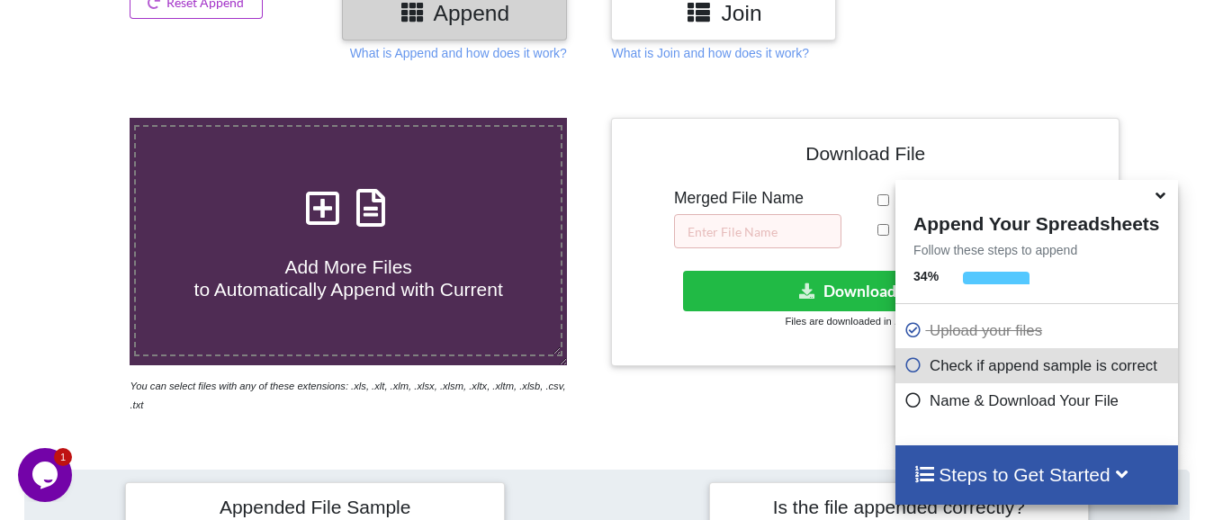
click at [695, 210] on div "Merged File Name" at bounding box center [757, 218] width 167 height 59
click at [690, 224] on input "text" at bounding box center [757, 231] width 167 height 34
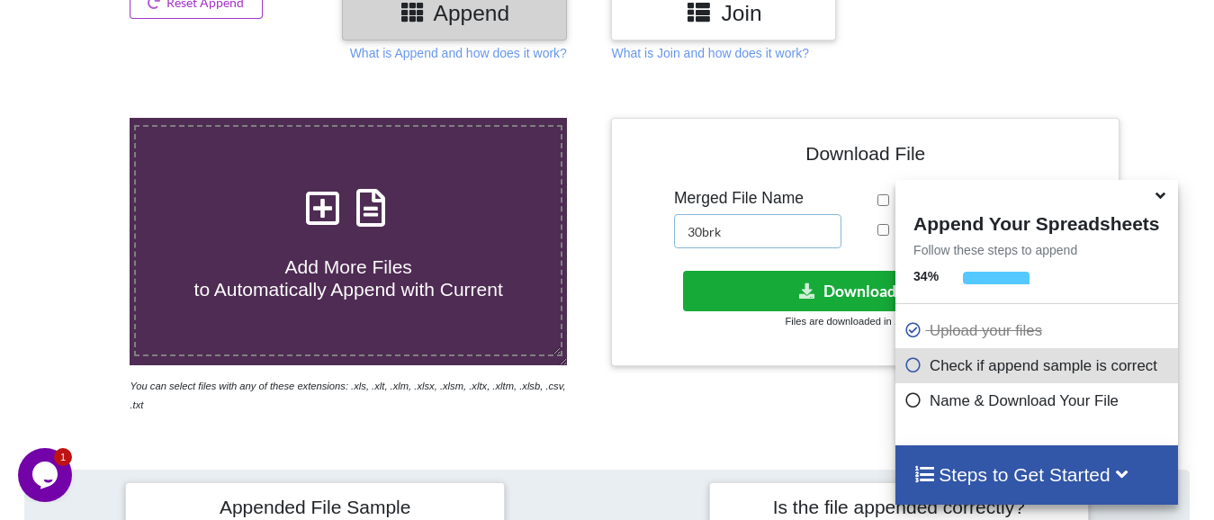
type input "30brk"
click at [783, 294] on button "Download File" at bounding box center [863, 291] width 361 height 40
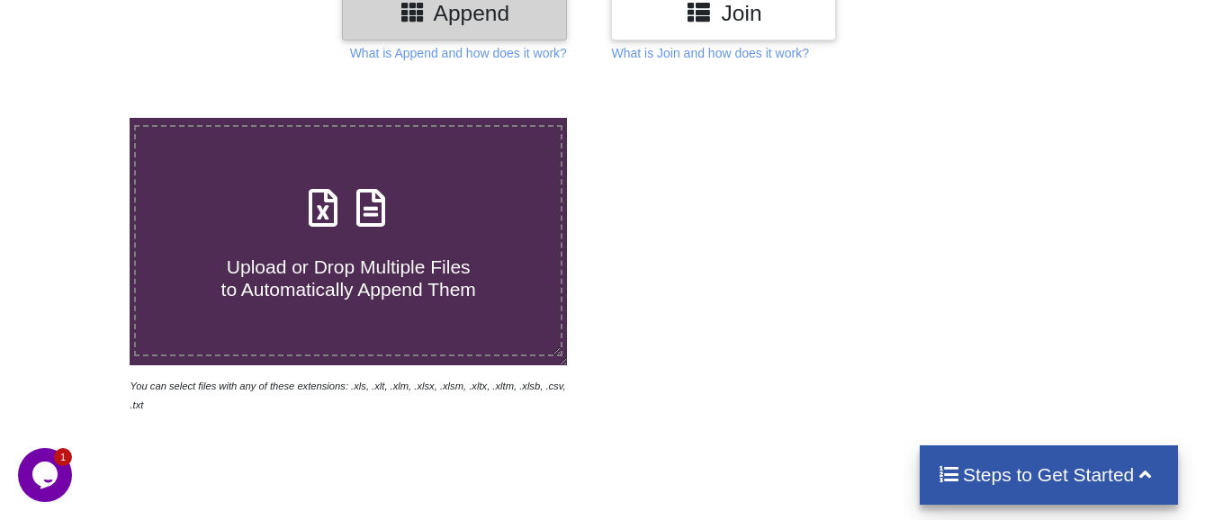
click at [338, 257] on span "Upload or Drop Multiple Files to Automatically Append Them" at bounding box center [348, 277] width 255 height 43
click at [81, 118] on input "Upload or Drop Multiple Files to Automatically Append Them" at bounding box center [81, 118] width 0 height 0
type input "C:\fakepath\28d.xlsx"
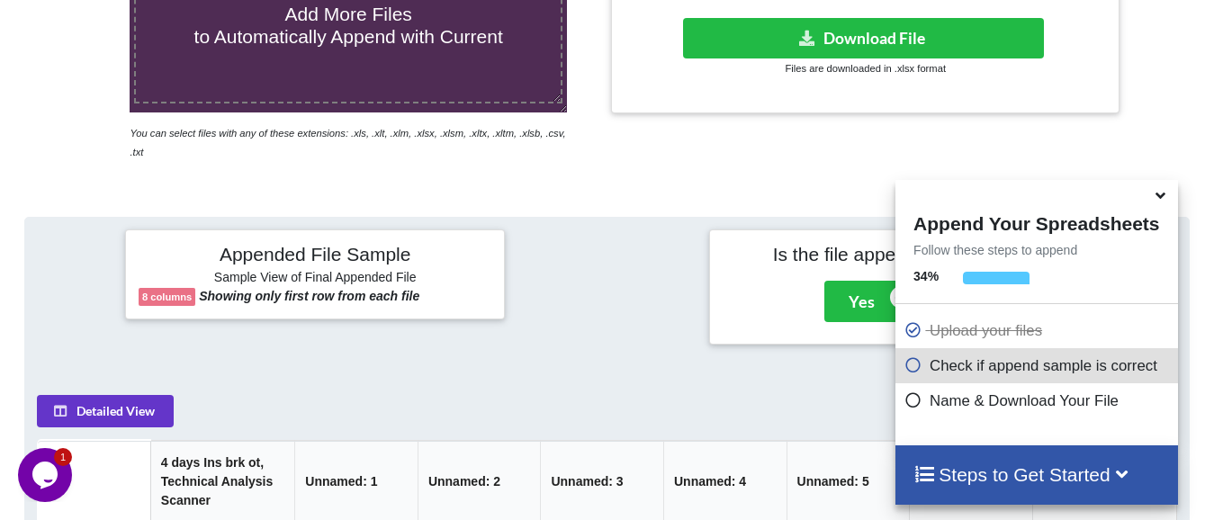
scroll to position [699, 0]
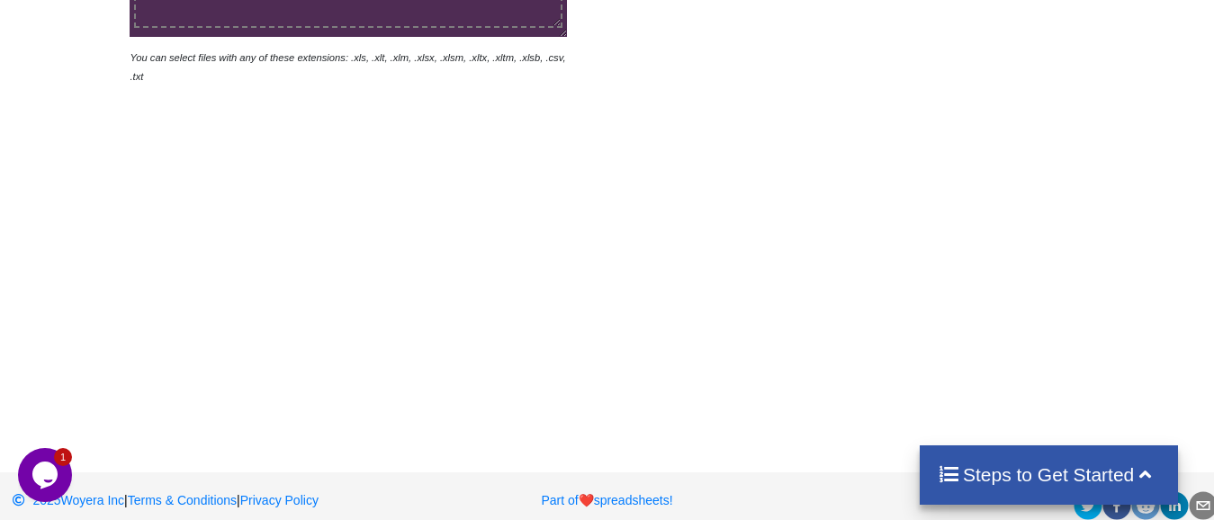
scroll to position [308, 0]
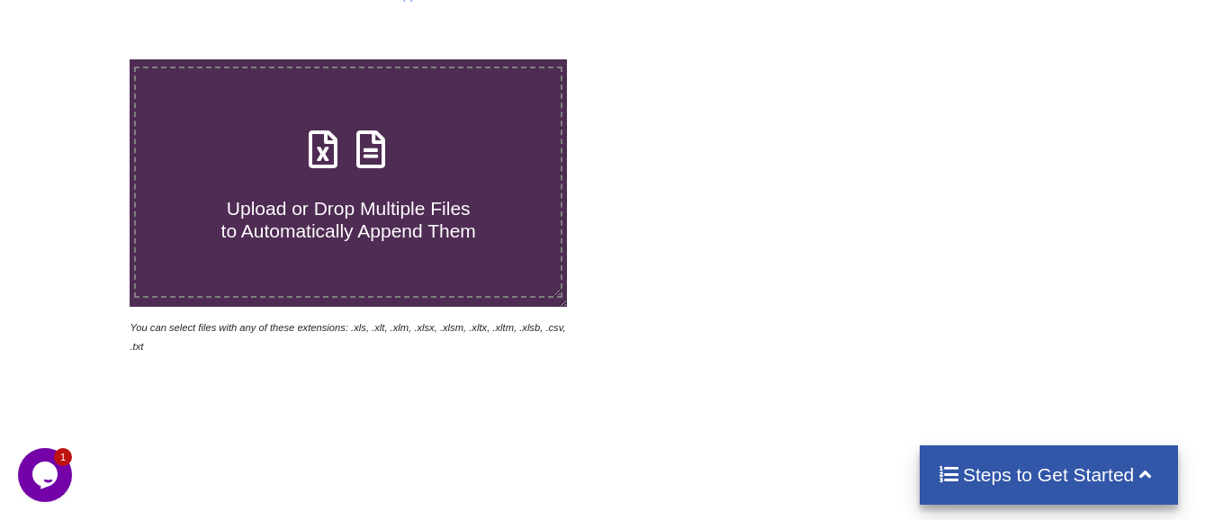
click at [391, 234] on span "Upload or Drop Multiple Files to Automatically Append Them" at bounding box center [348, 219] width 255 height 43
click at [81, 59] on input "Upload or Drop Multiple Files to Automatically Append Them" at bounding box center [81, 59] width 0 height 0
type input "C:\fakepath\28d.xlsx"
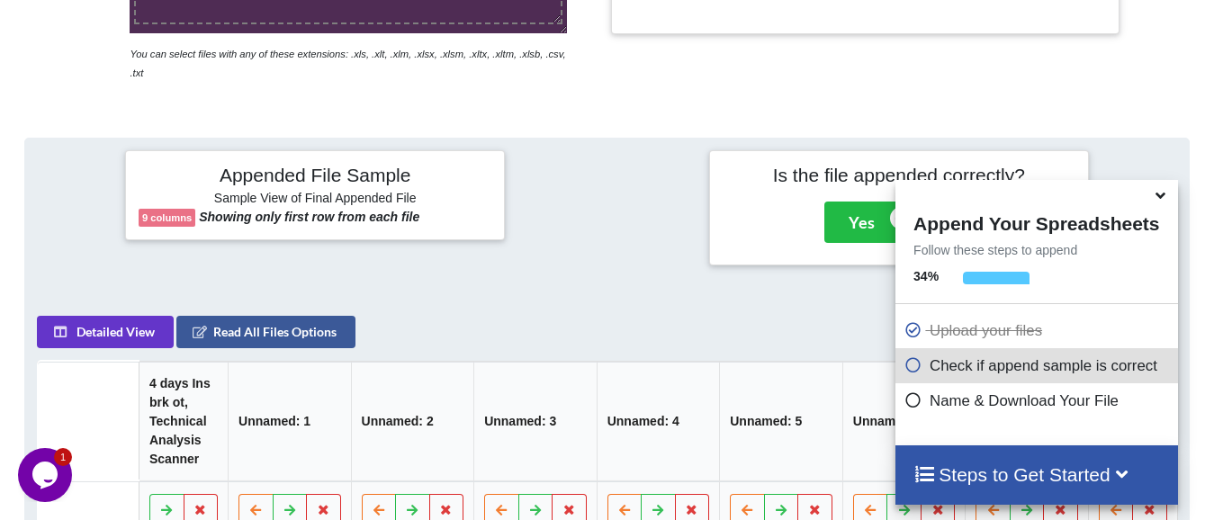
scroll to position [339, 0]
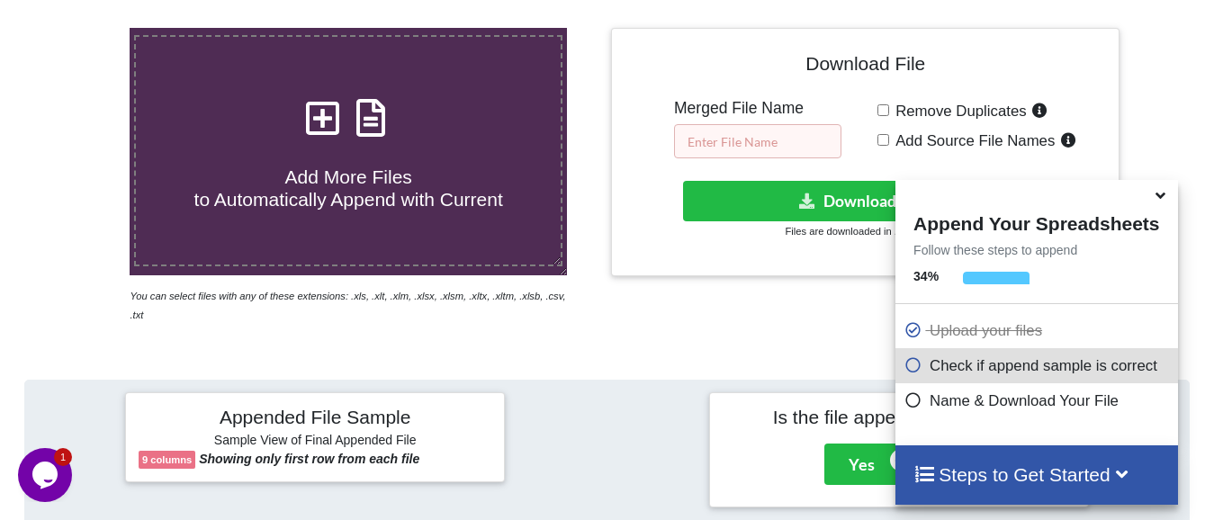
click at [763, 143] on input "text" at bounding box center [757, 141] width 167 height 34
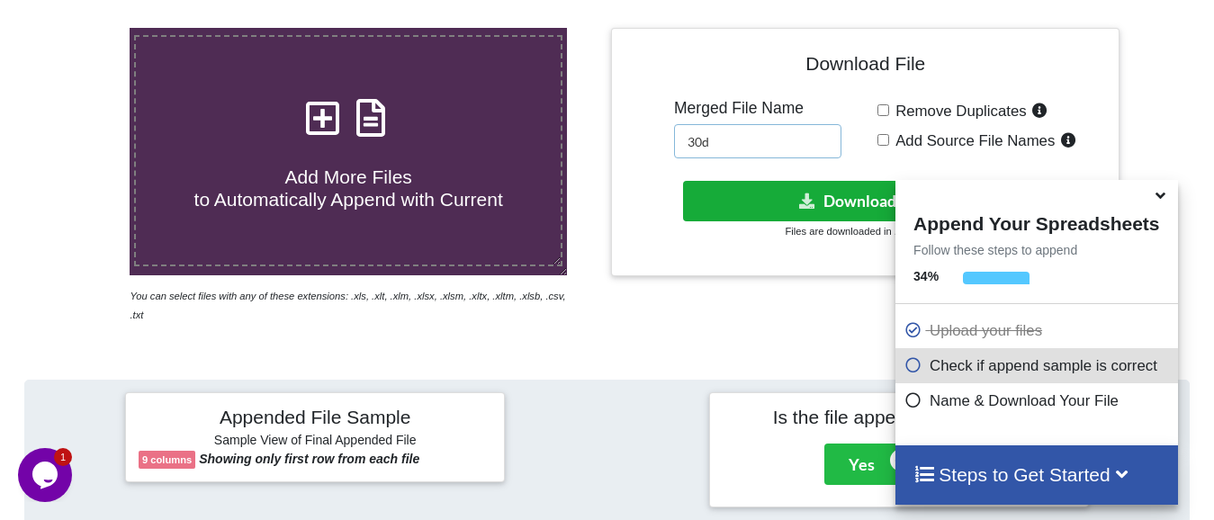
type input "30d"
click at [812, 200] on icon at bounding box center [807, 199] width 19 height 13
